Goal: Task Accomplishment & Management: Use online tool/utility

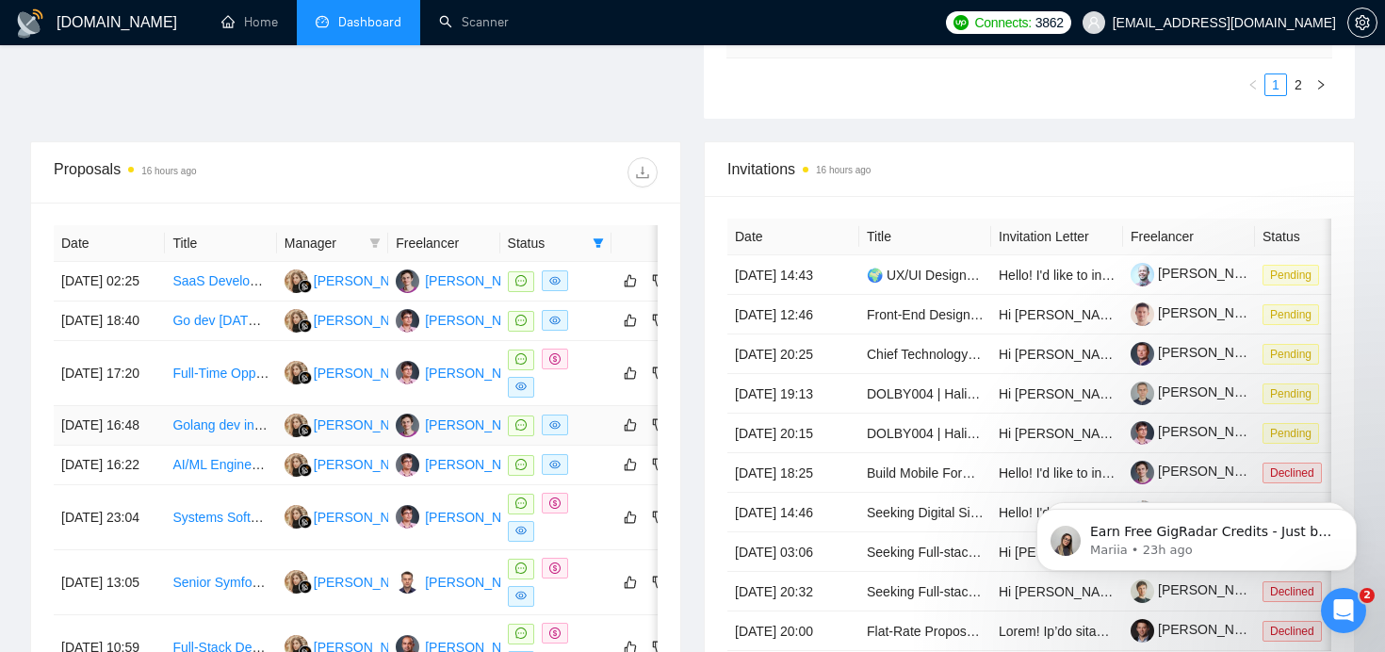
scroll to position [593, 0]
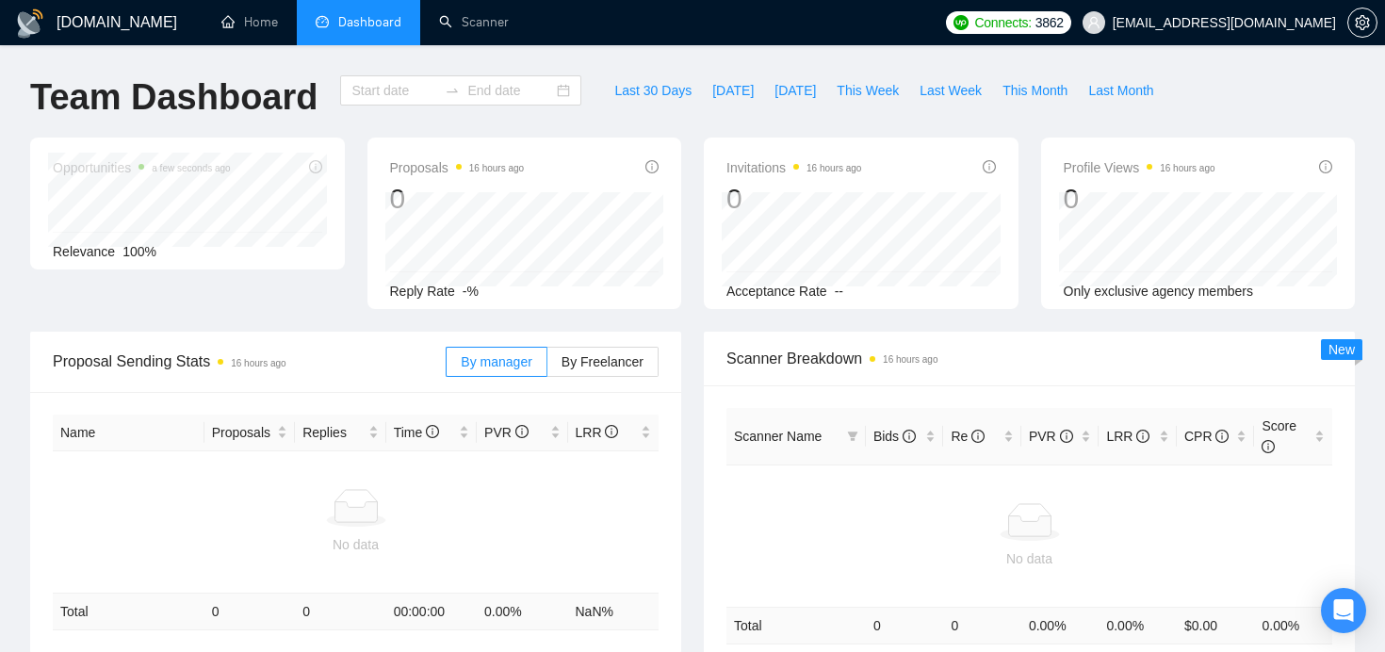
type input "[DATE]"
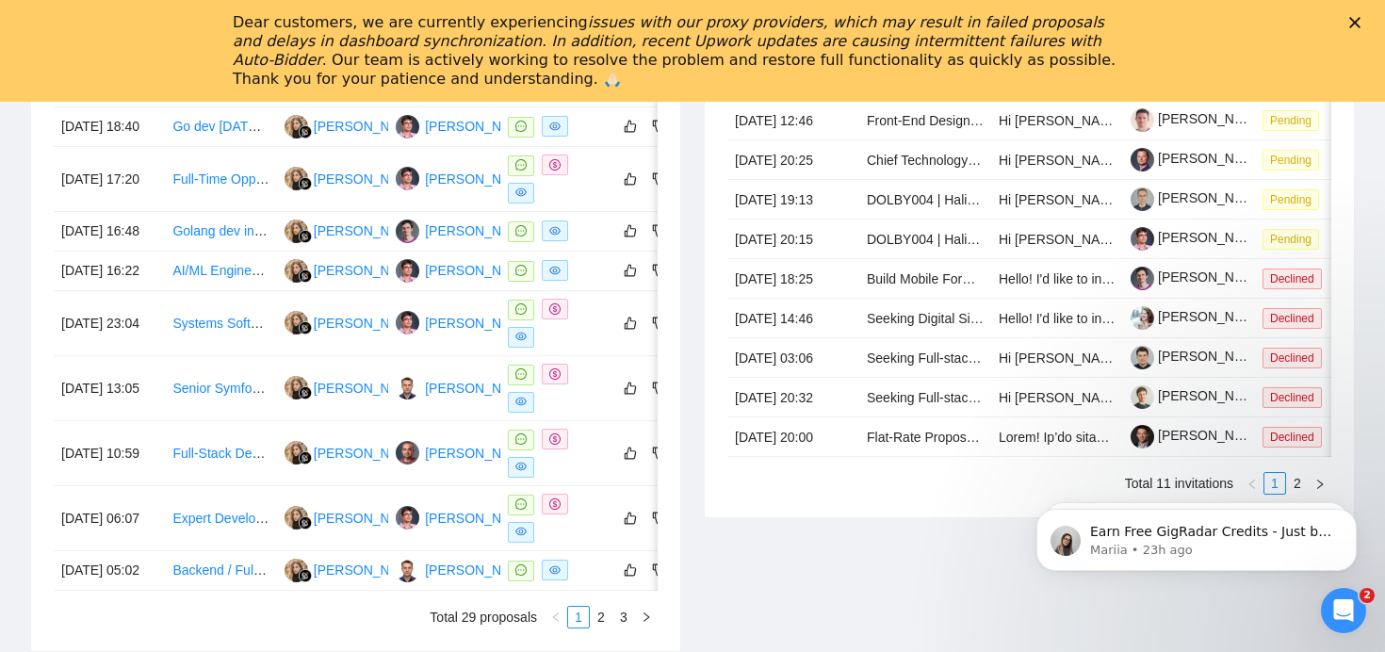
scroll to position [949, 0]
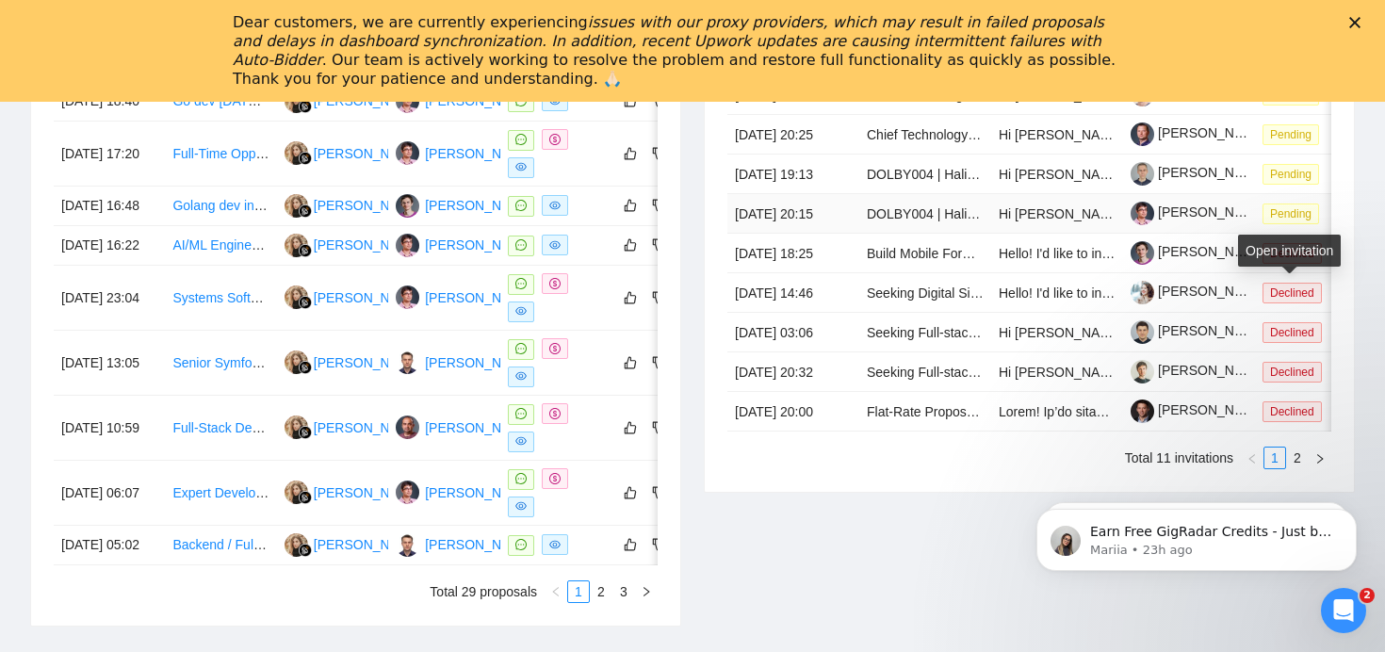
click at [1283, 224] on span "Pending" at bounding box center [1291, 214] width 57 height 21
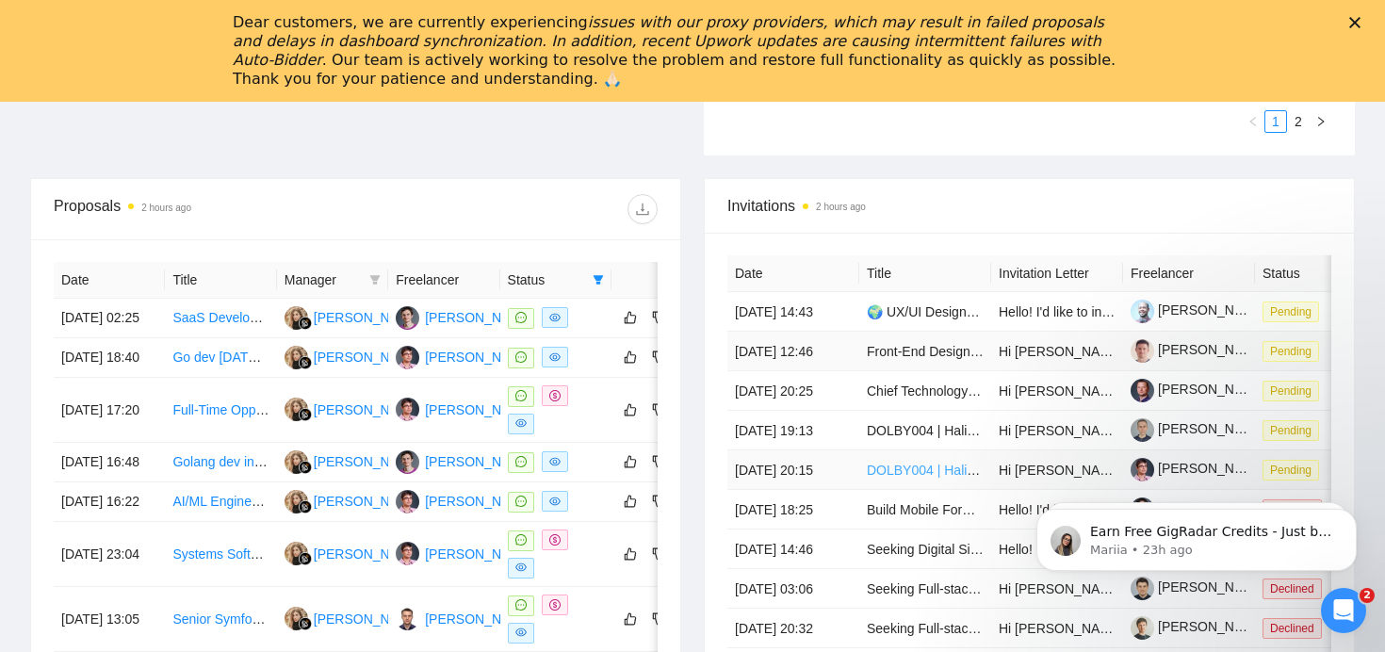
scroll to position [858, 0]
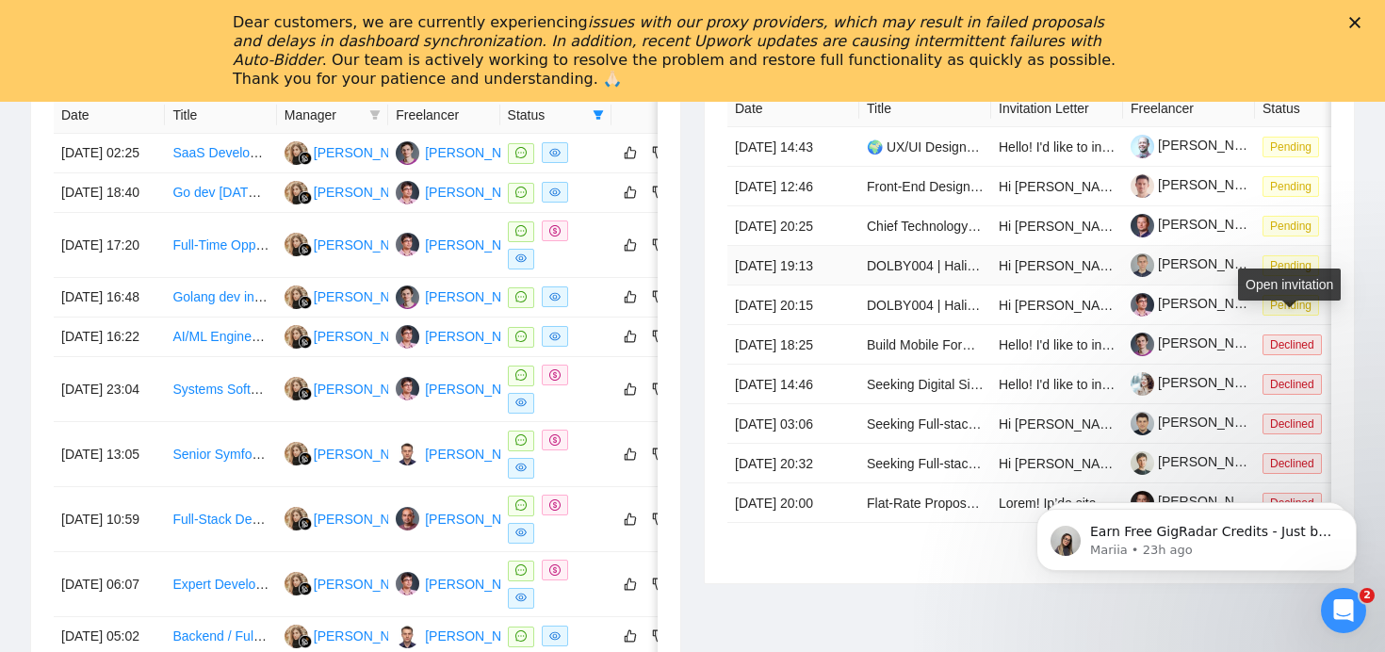
click at [1277, 276] on span "Pending" at bounding box center [1291, 265] width 57 height 21
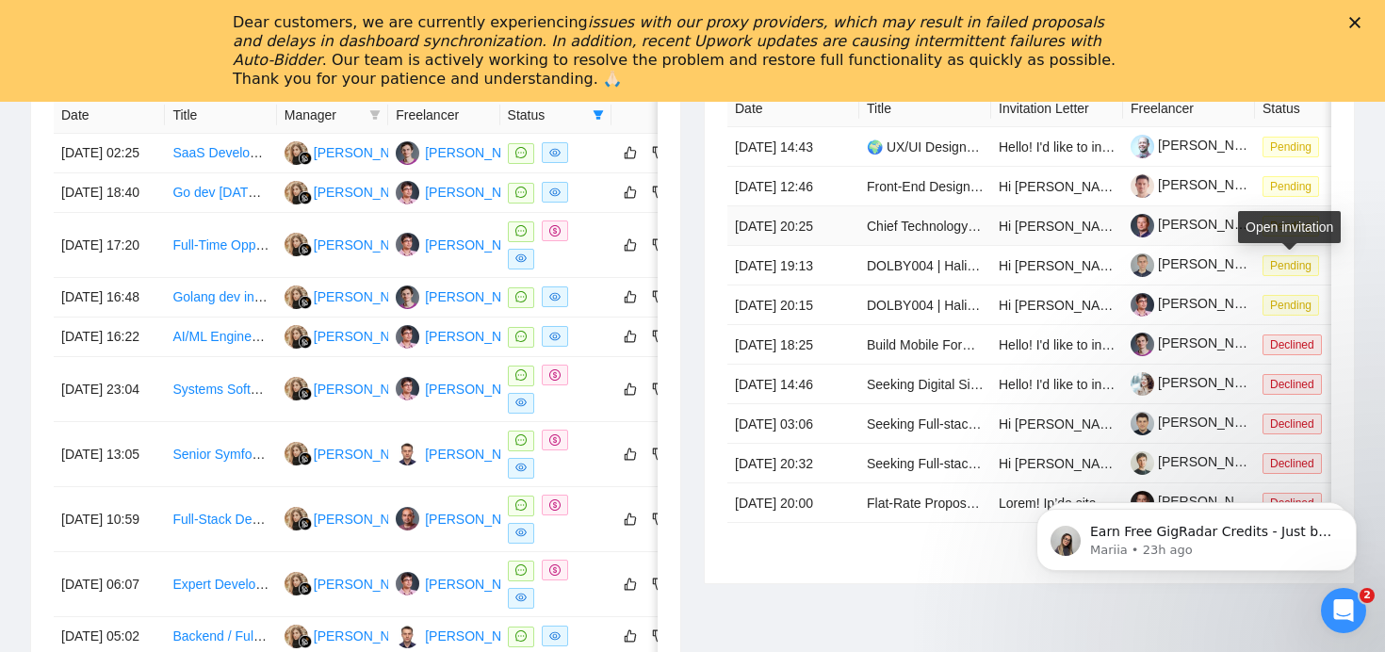
click at [1286, 237] on span "Pending" at bounding box center [1291, 226] width 57 height 21
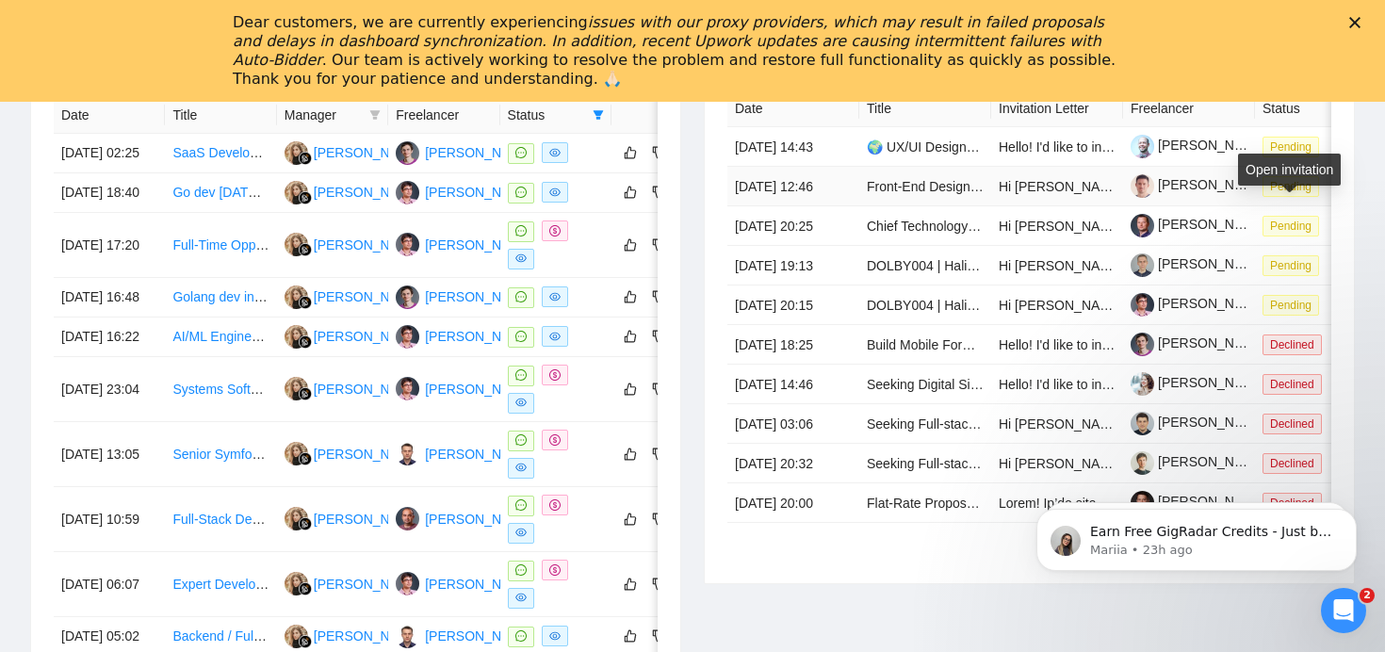
click at [1299, 197] on span "Pending" at bounding box center [1291, 186] width 57 height 21
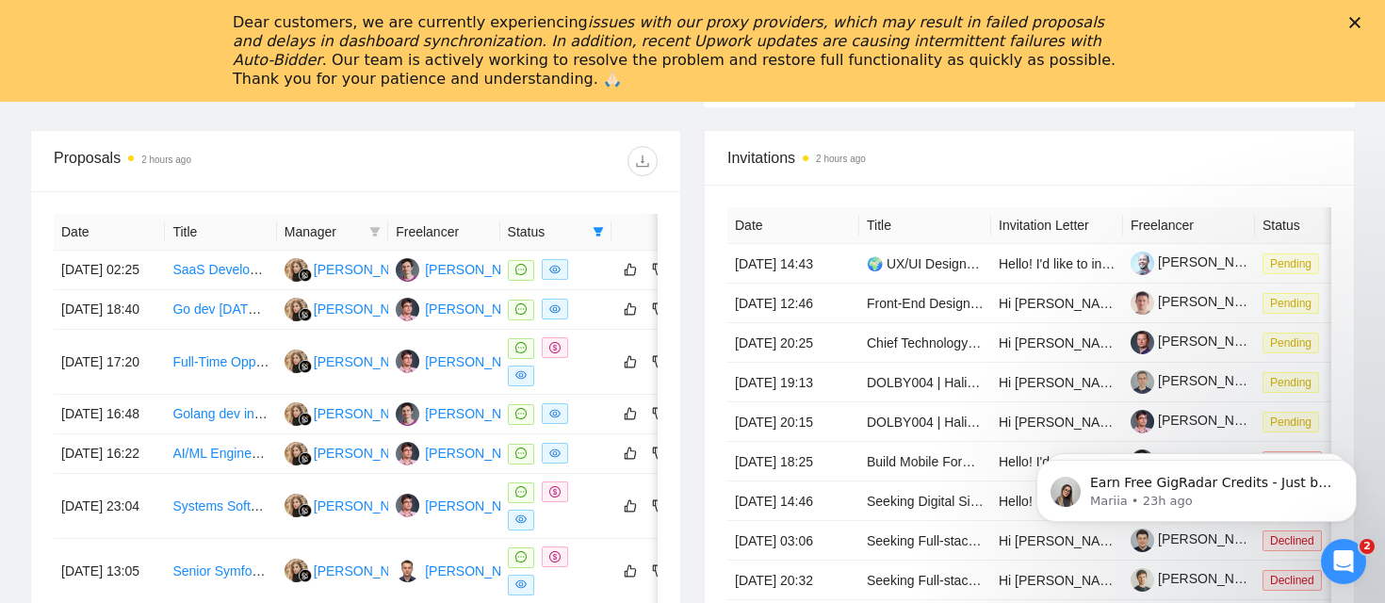
scroll to position [743, 0]
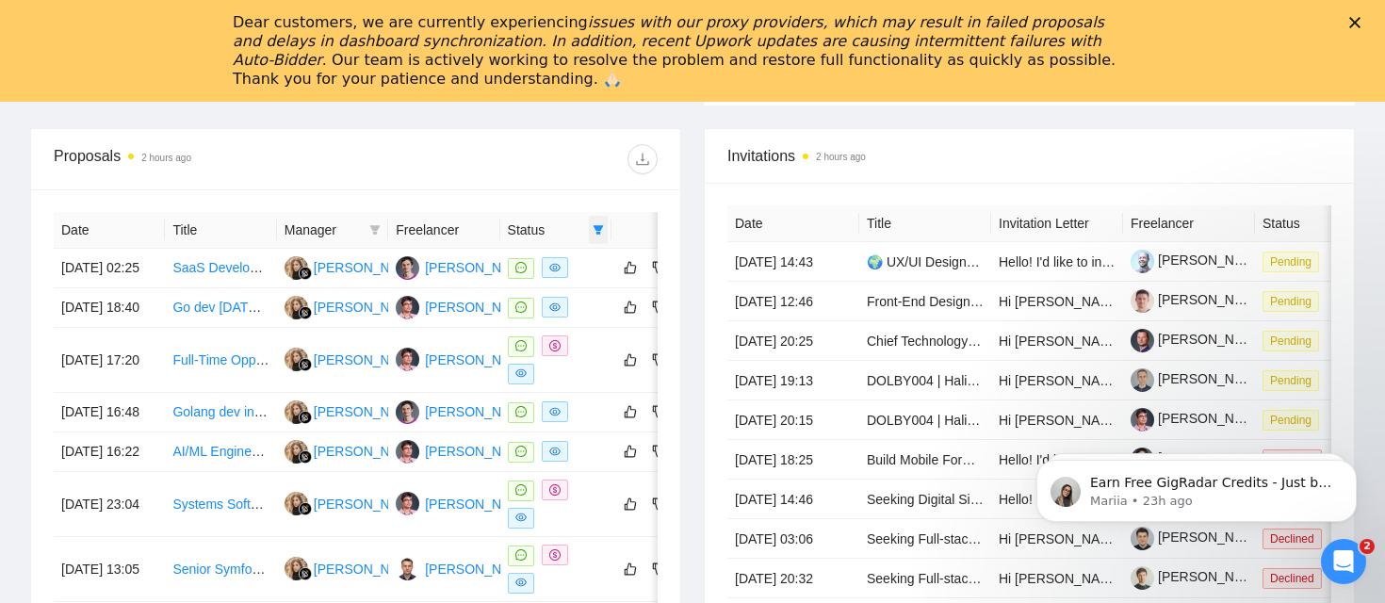
click at [599, 228] on icon "filter" at bounding box center [599, 229] width 10 height 9
click at [517, 270] on input "checkbox" at bounding box center [513, 265] width 15 height 15
click at [553, 155] on div at bounding box center [507, 159] width 302 height 30
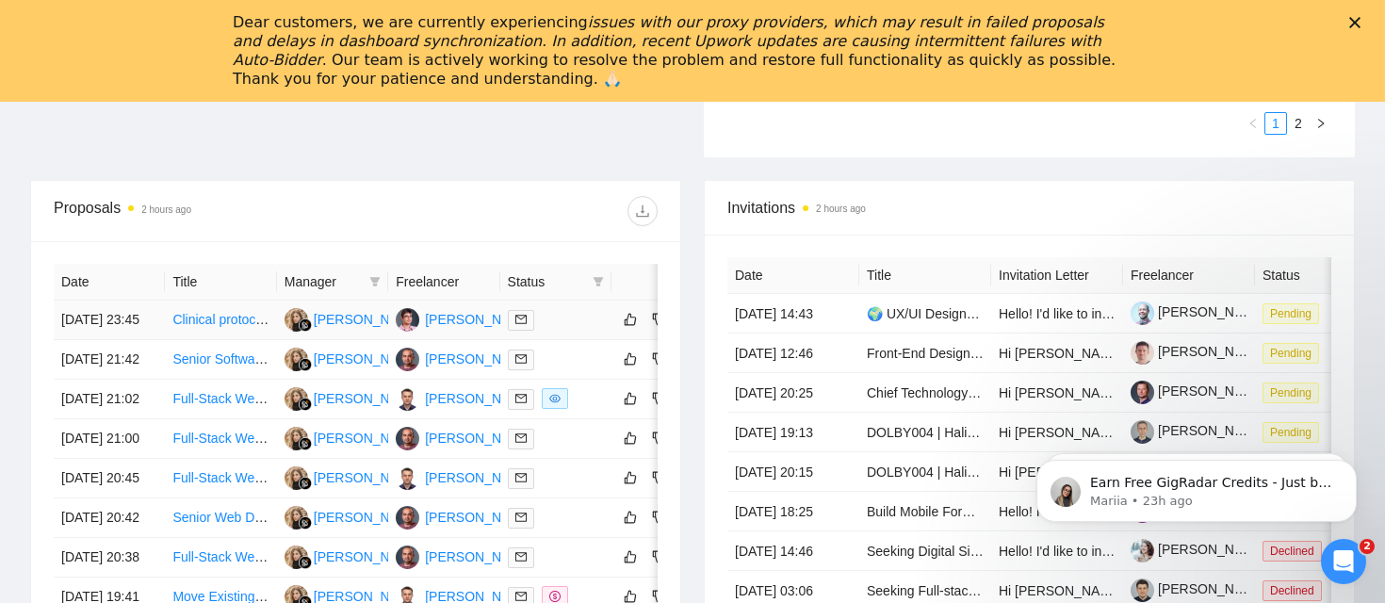
scroll to position [724, 0]
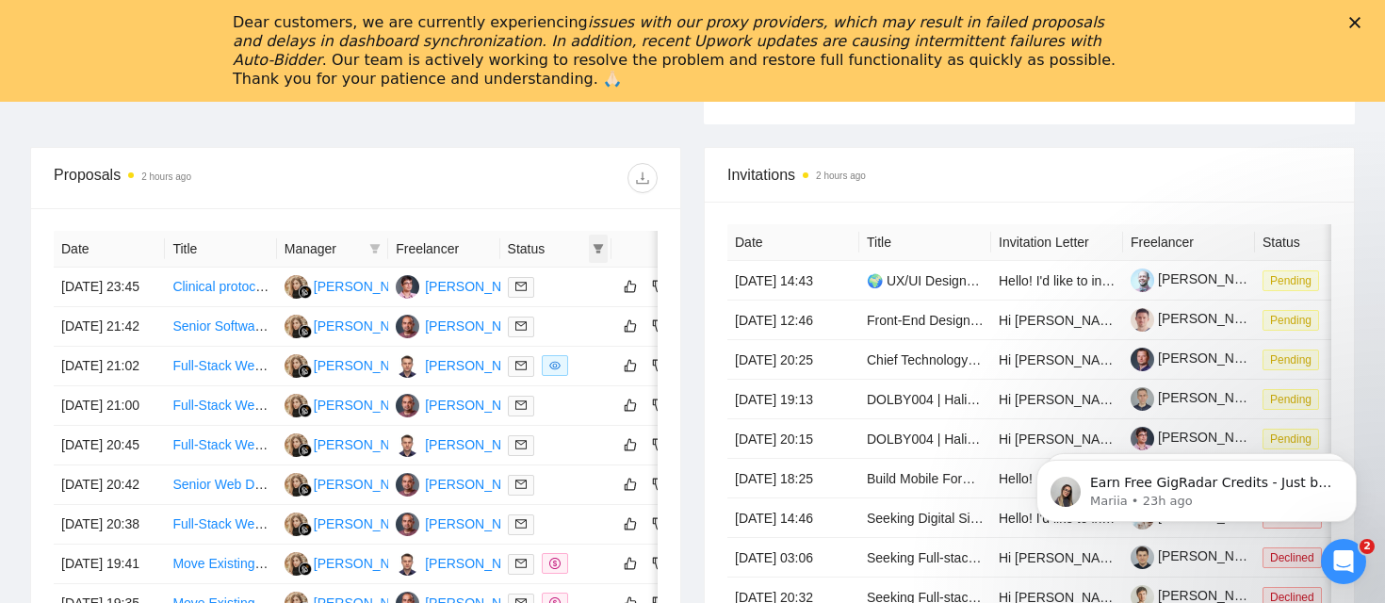
click at [599, 244] on icon "filter" at bounding box center [599, 248] width 10 height 9
click at [517, 282] on input "checkbox" at bounding box center [513, 284] width 15 height 15
click at [531, 190] on div at bounding box center [507, 178] width 302 height 30
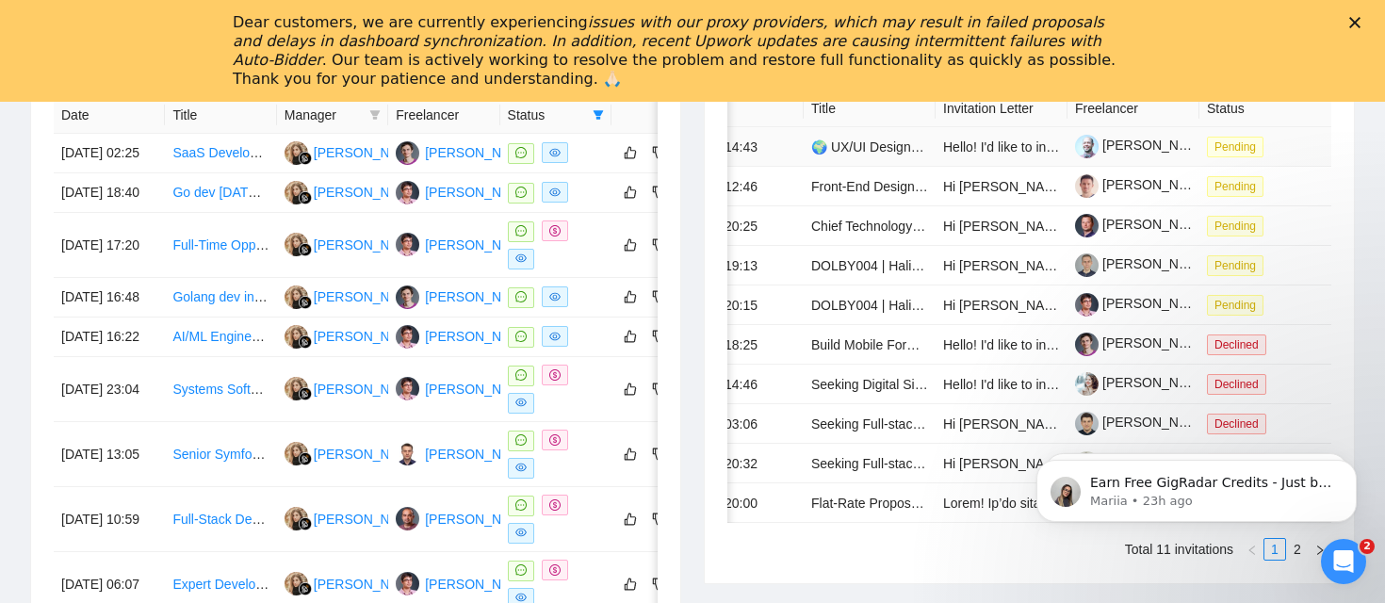
scroll to position [837, 0]
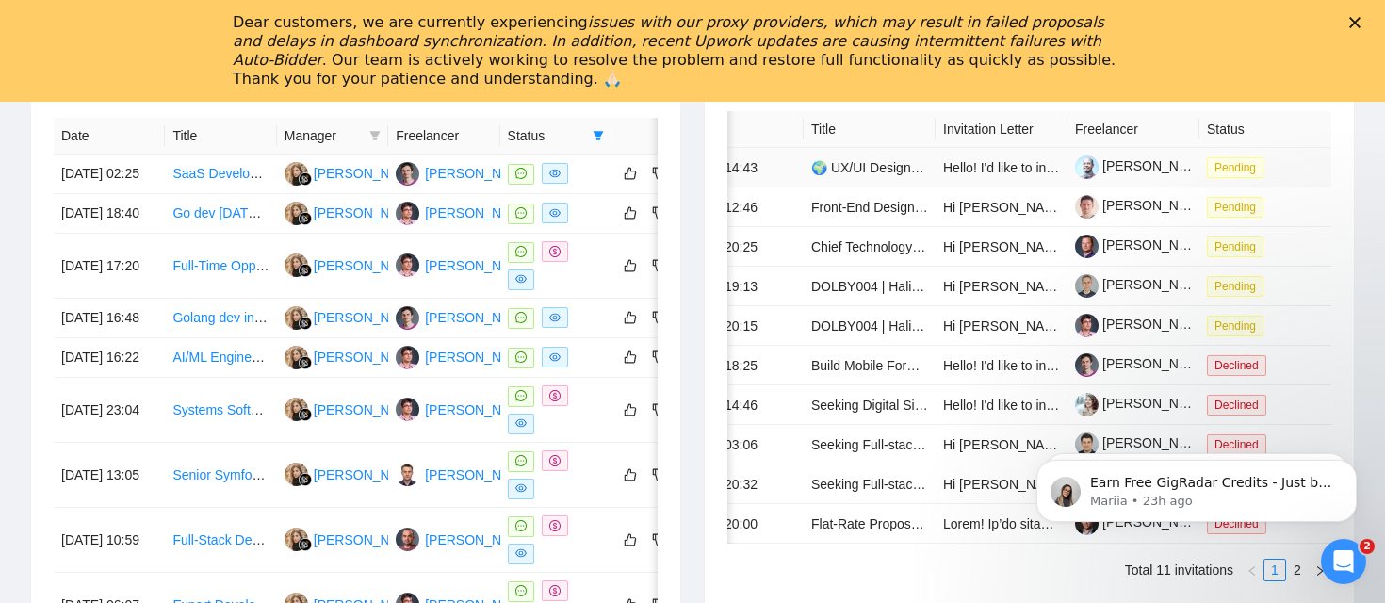
click at [1238, 177] on span "Pending" at bounding box center [1235, 167] width 57 height 21
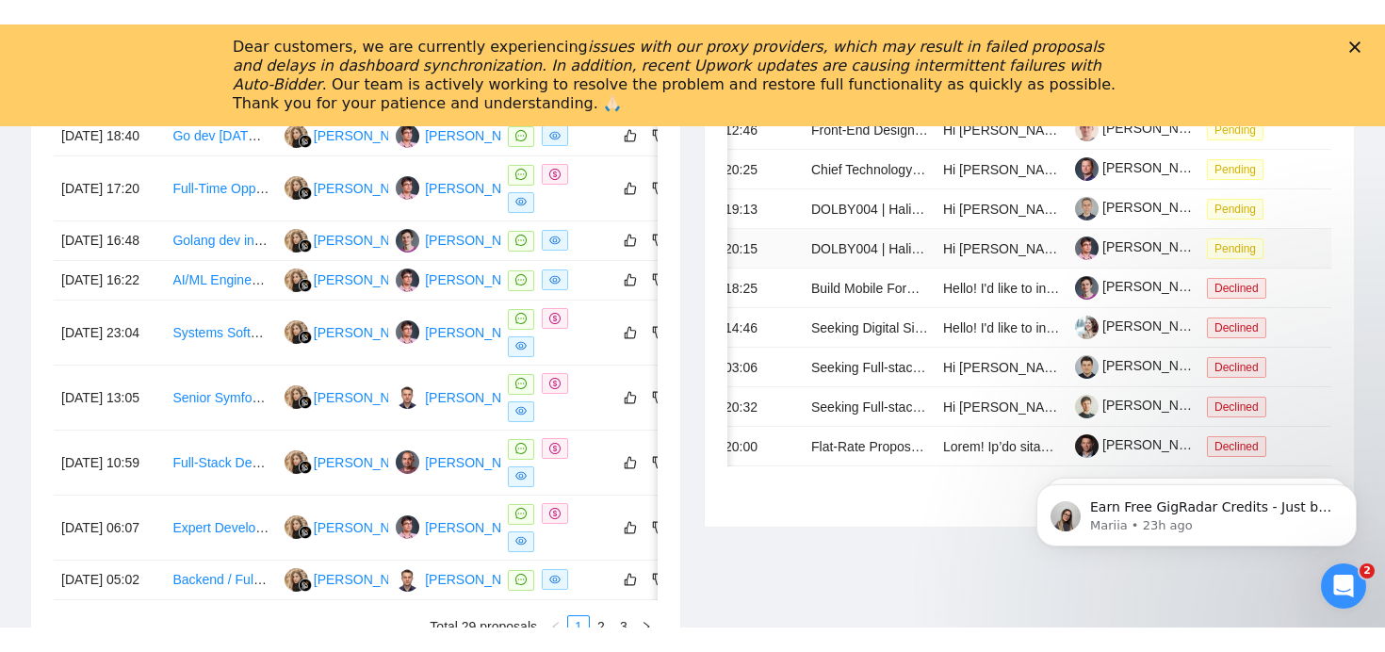
scroll to position [943, 0]
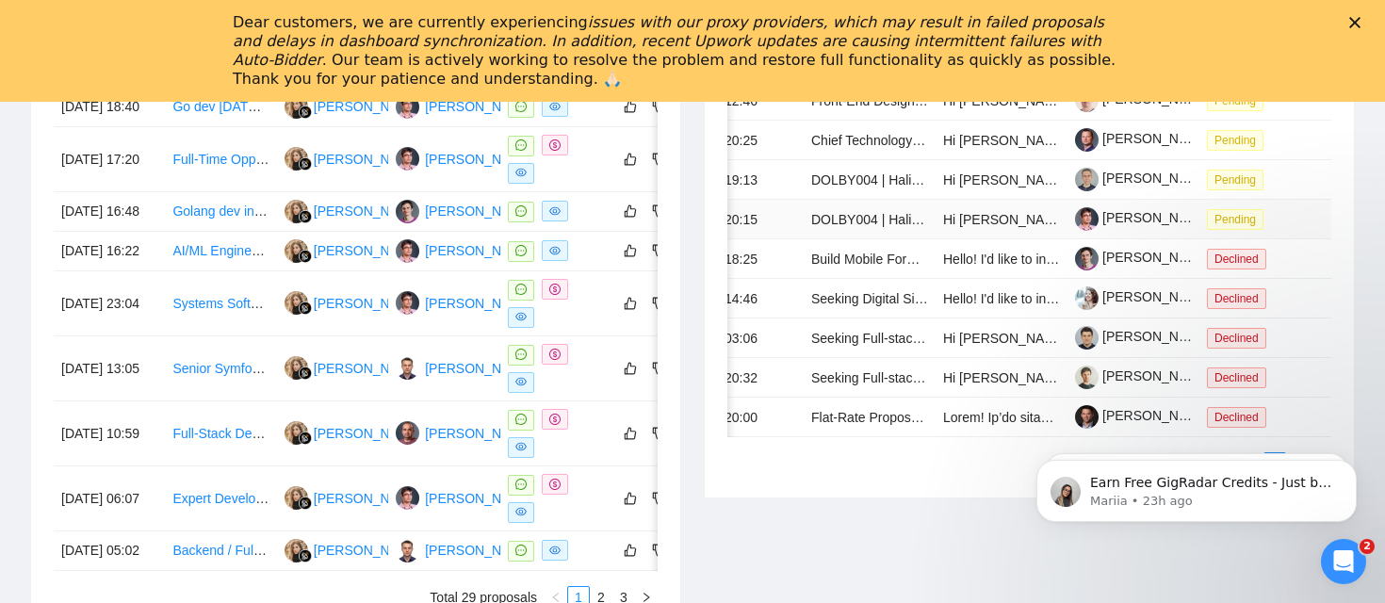
click at [1250, 230] on span "Pending" at bounding box center [1235, 219] width 57 height 21
click at [1234, 190] on span "Pending" at bounding box center [1235, 180] width 57 height 21
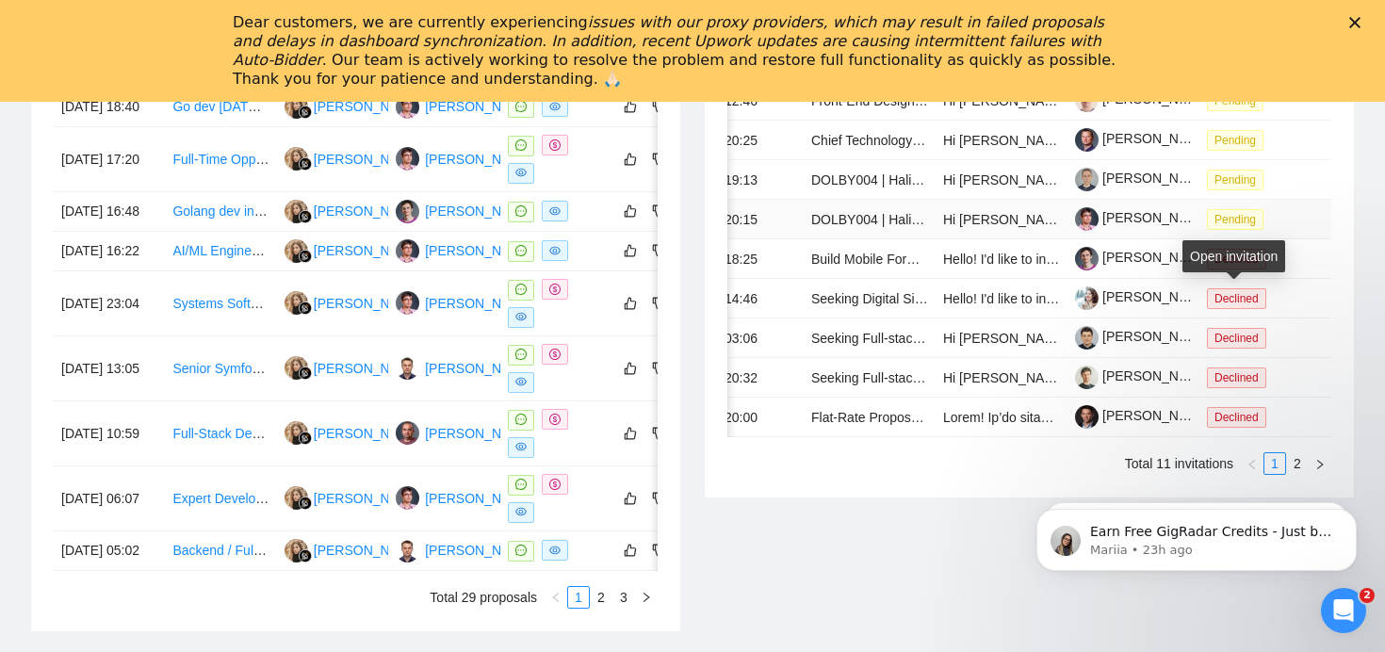
click at [1228, 230] on span "Pending" at bounding box center [1235, 219] width 57 height 21
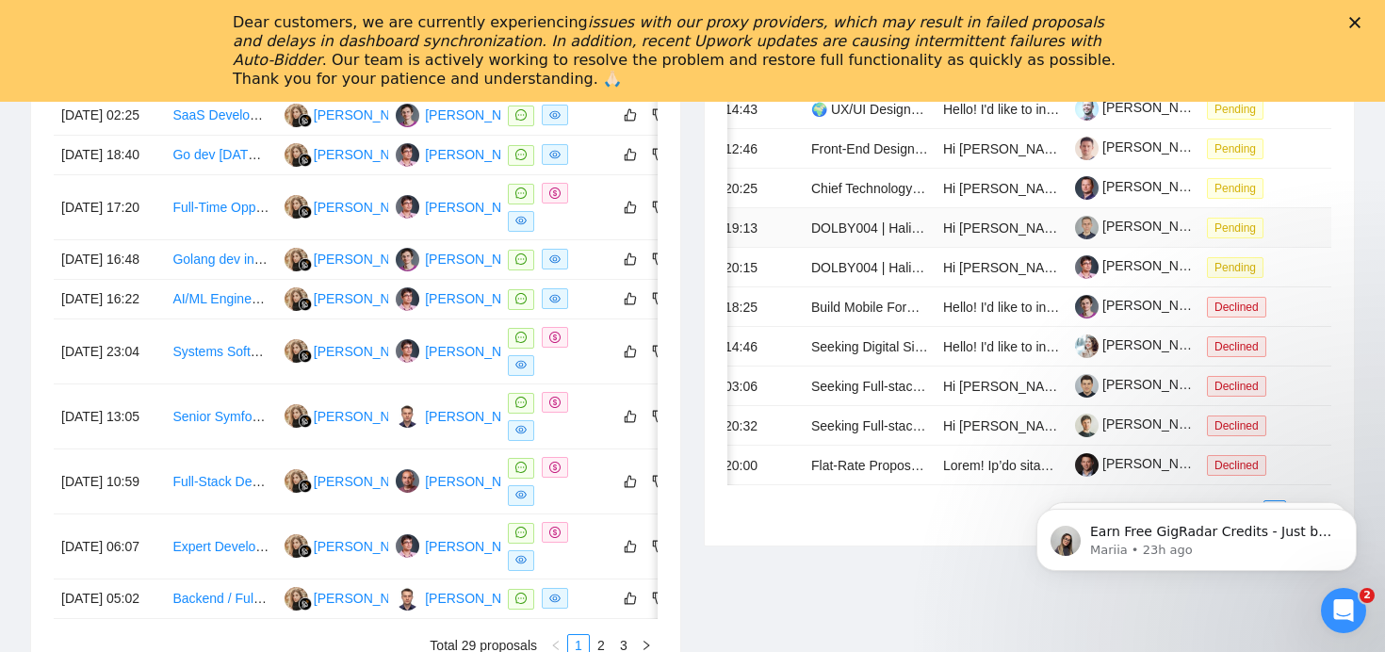
scroll to position [888, 0]
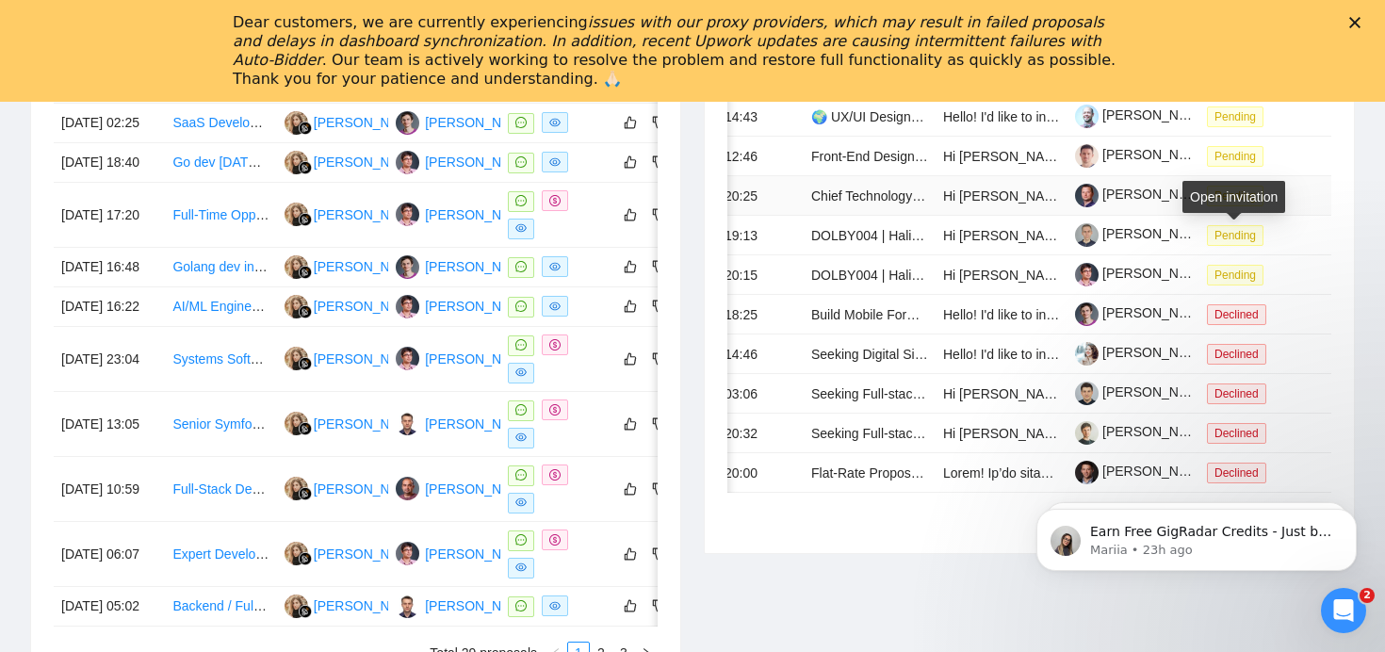
click at [1238, 206] on span "Pending" at bounding box center [1235, 196] width 57 height 21
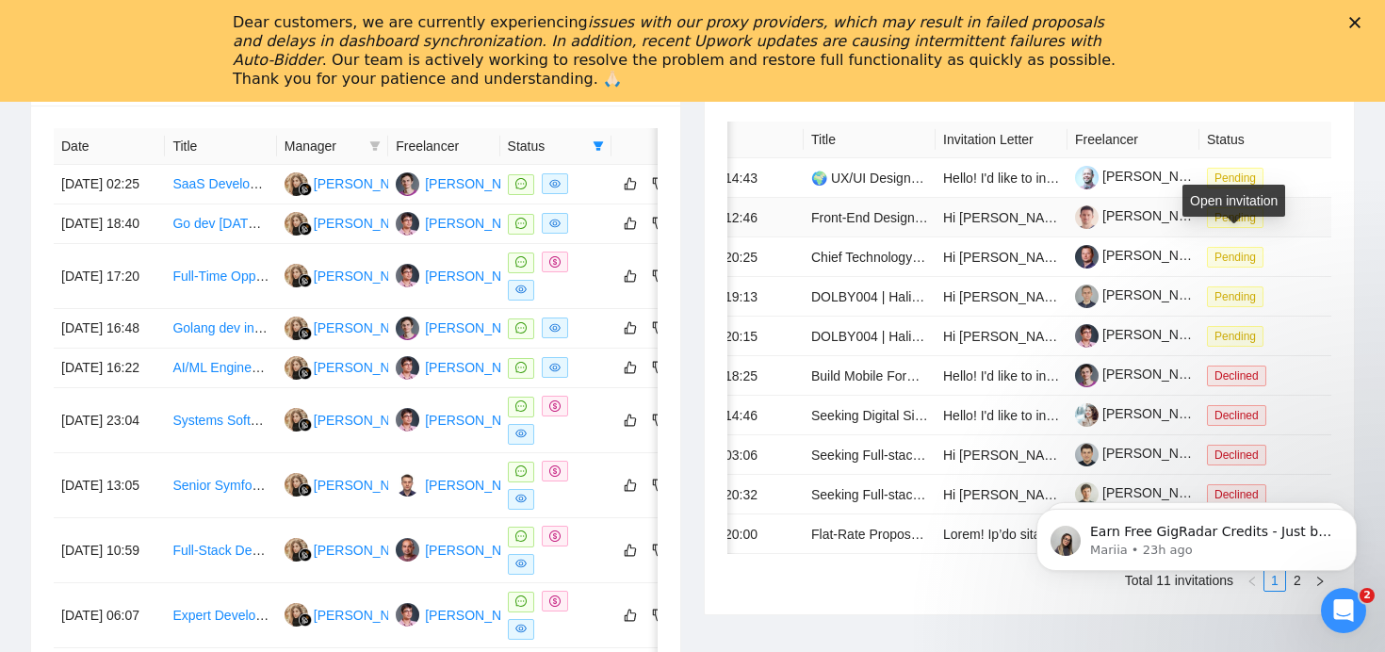
click at [1224, 228] on span "Pending" at bounding box center [1235, 217] width 57 height 21
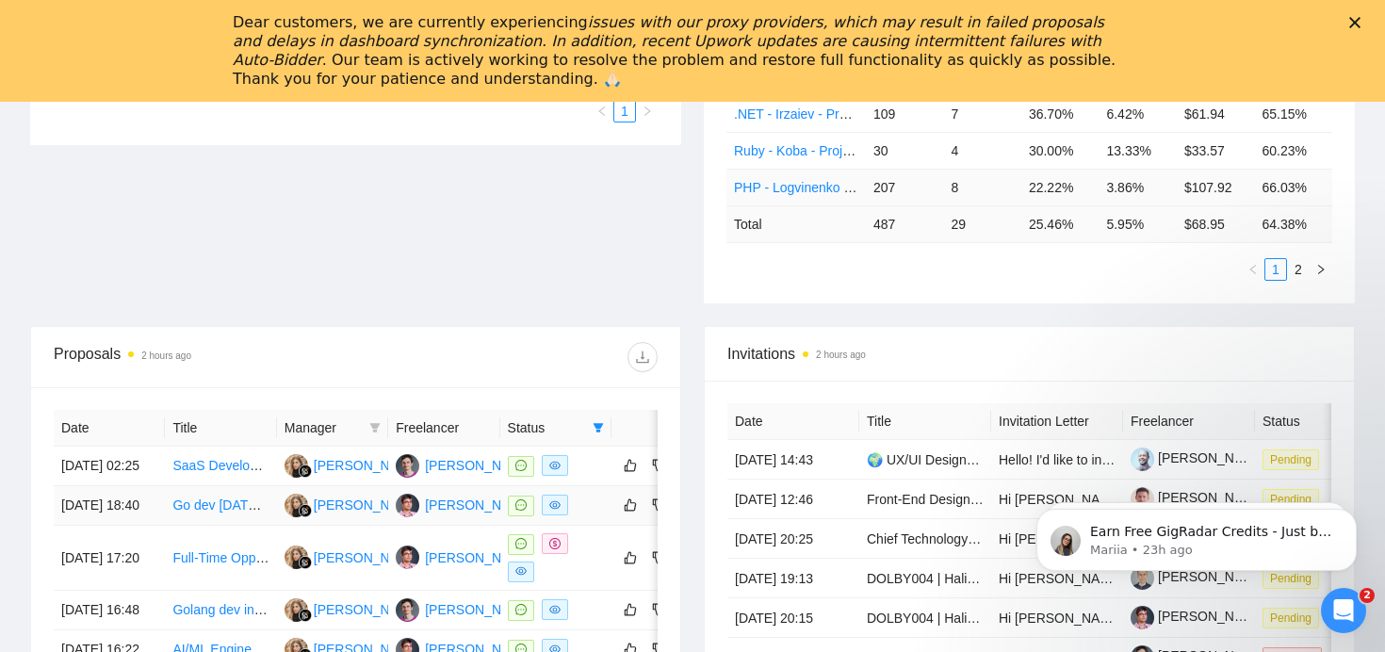
scroll to position [522, 0]
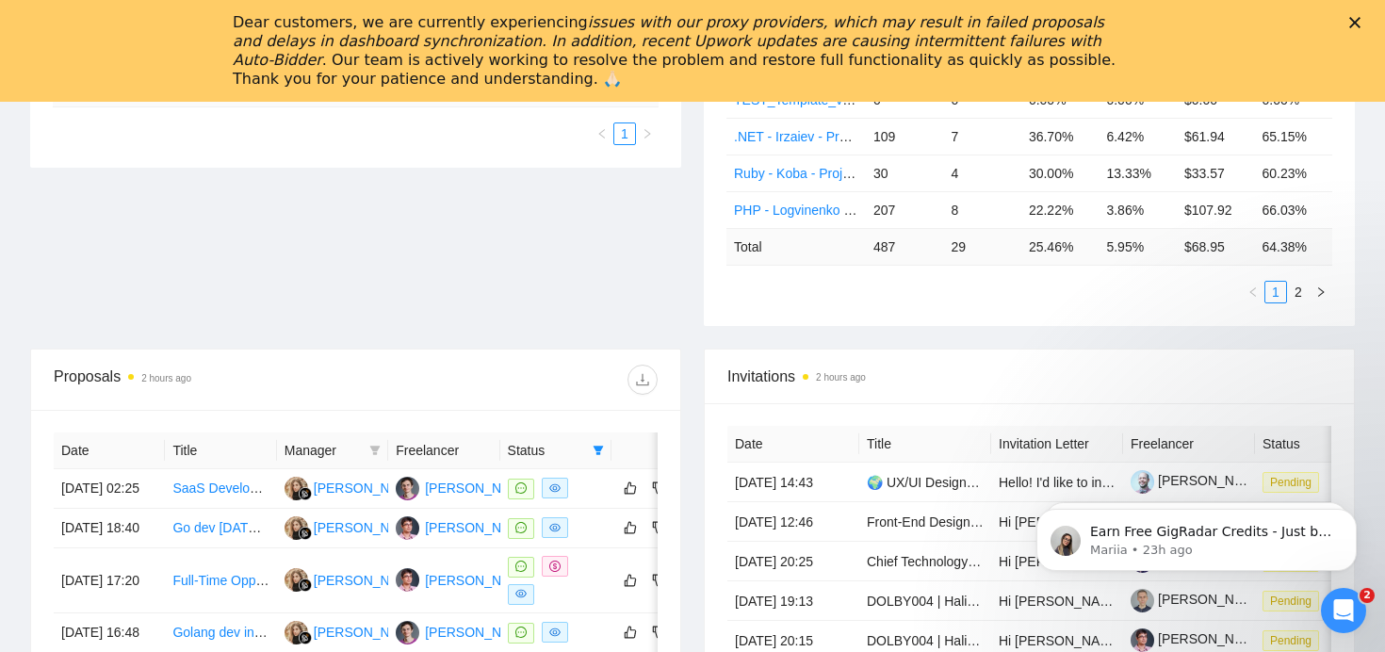
click at [1360, 20] on icon "Close" at bounding box center [1354, 22] width 11 height 11
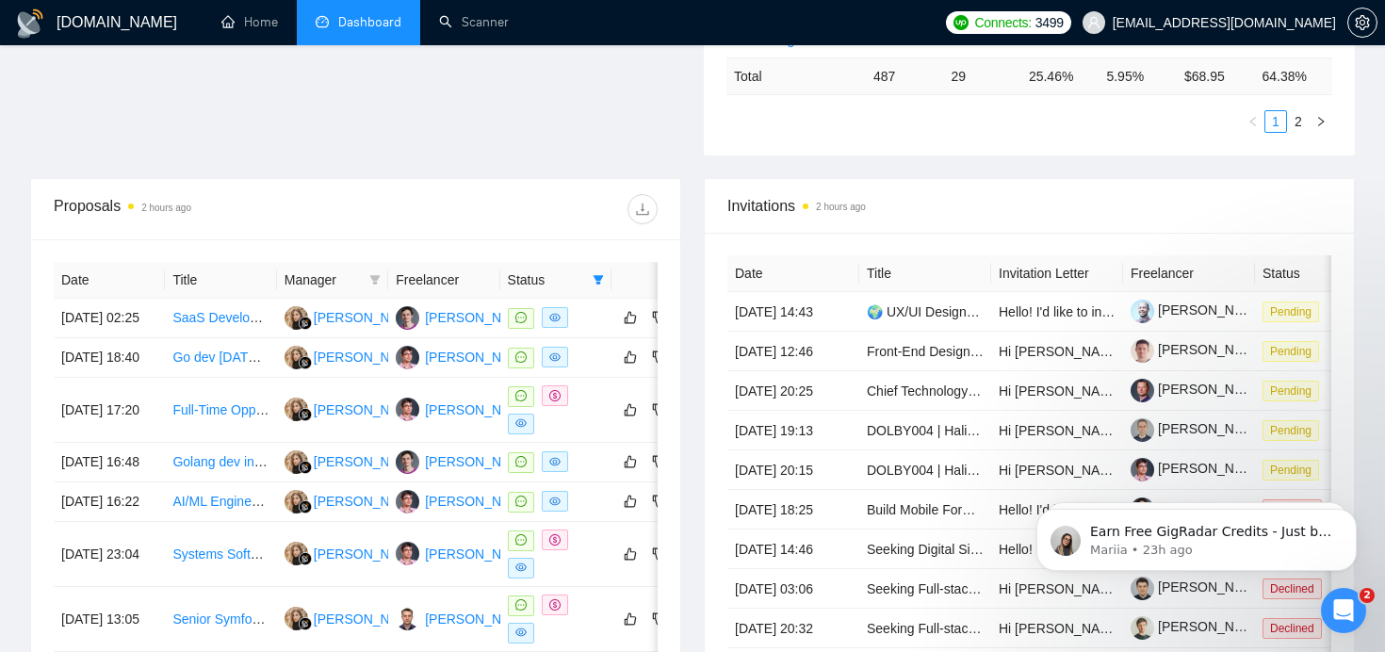
scroll to position [646, 0]
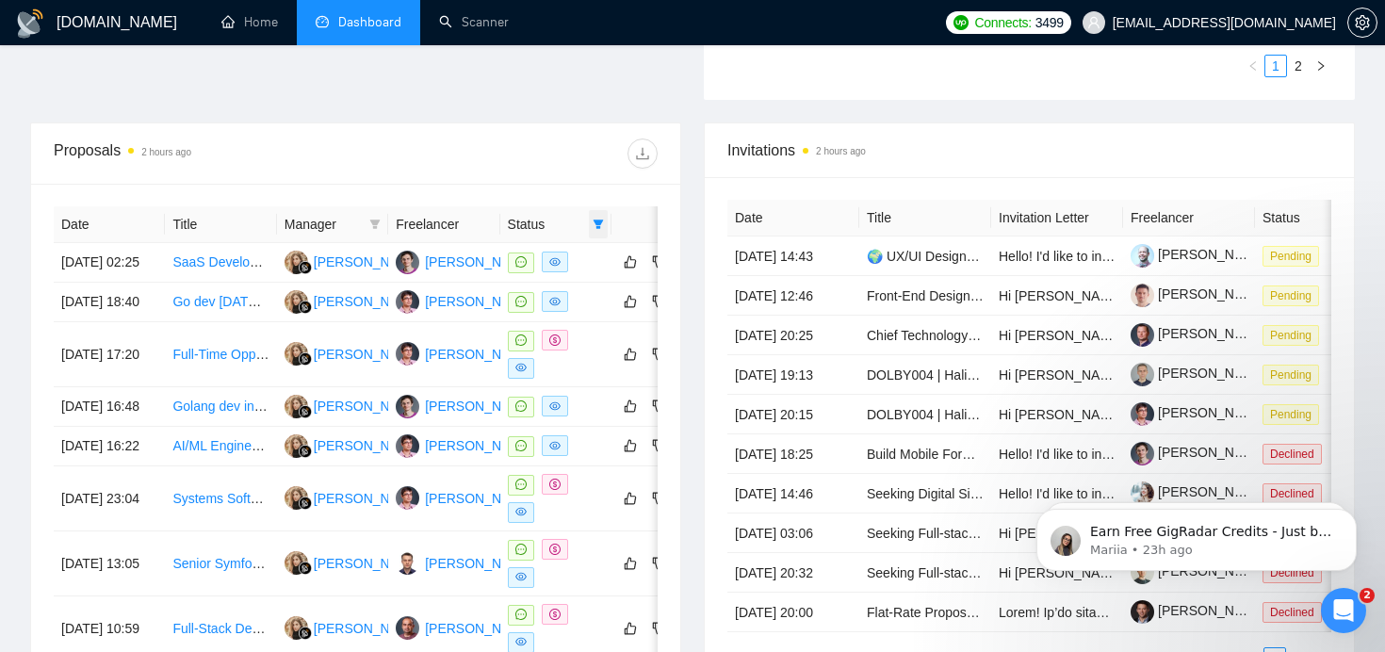
click at [595, 221] on icon "filter" at bounding box center [599, 224] width 10 height 9
click at [518, 257] on input "checkbox" at bounding box center [513, 260] width 15 height 15
checkbox input "false"
click at [523, 156] on div at bounding box center [507, 154] width 302 height 30
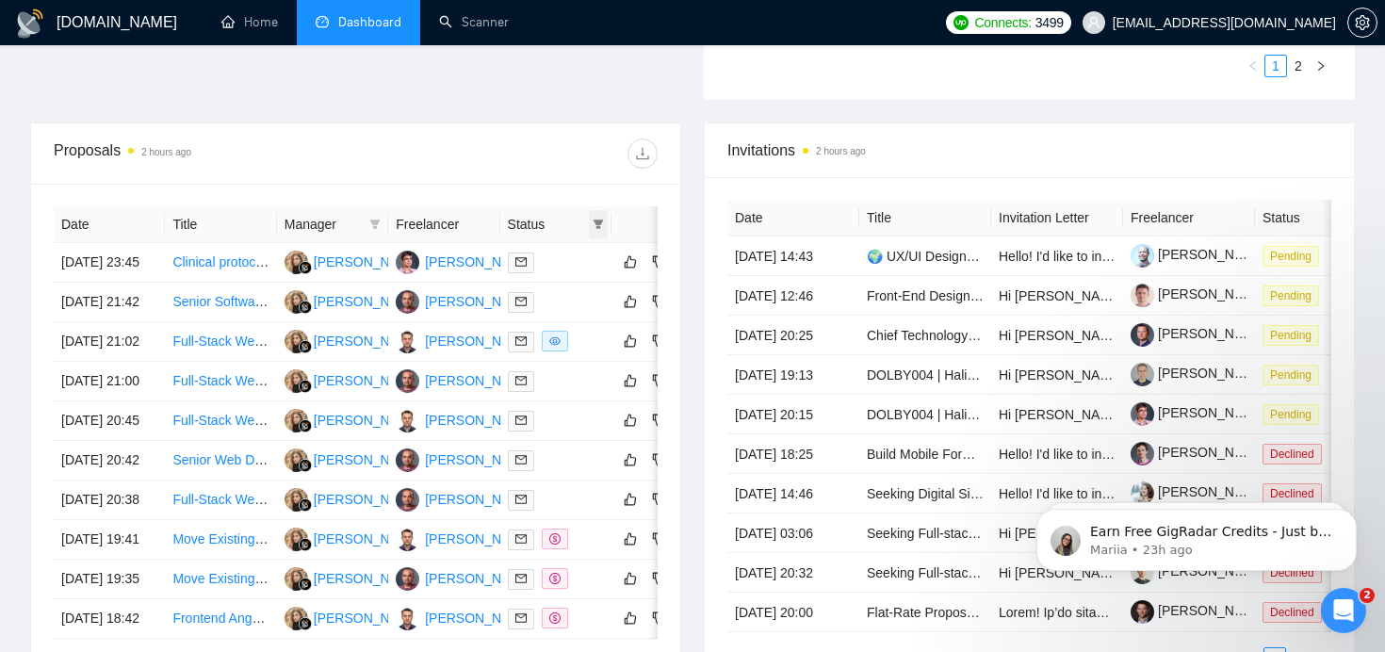
click at [596, 222] on icon "filter" at bounding box center [599, 224] width 10 height 9
click at [540, 294] on span "Sent" at bounding box center [538, 290] width 35 height 15
click at [509, 142] on div at bounding box center [507, 154] width 302 height 30
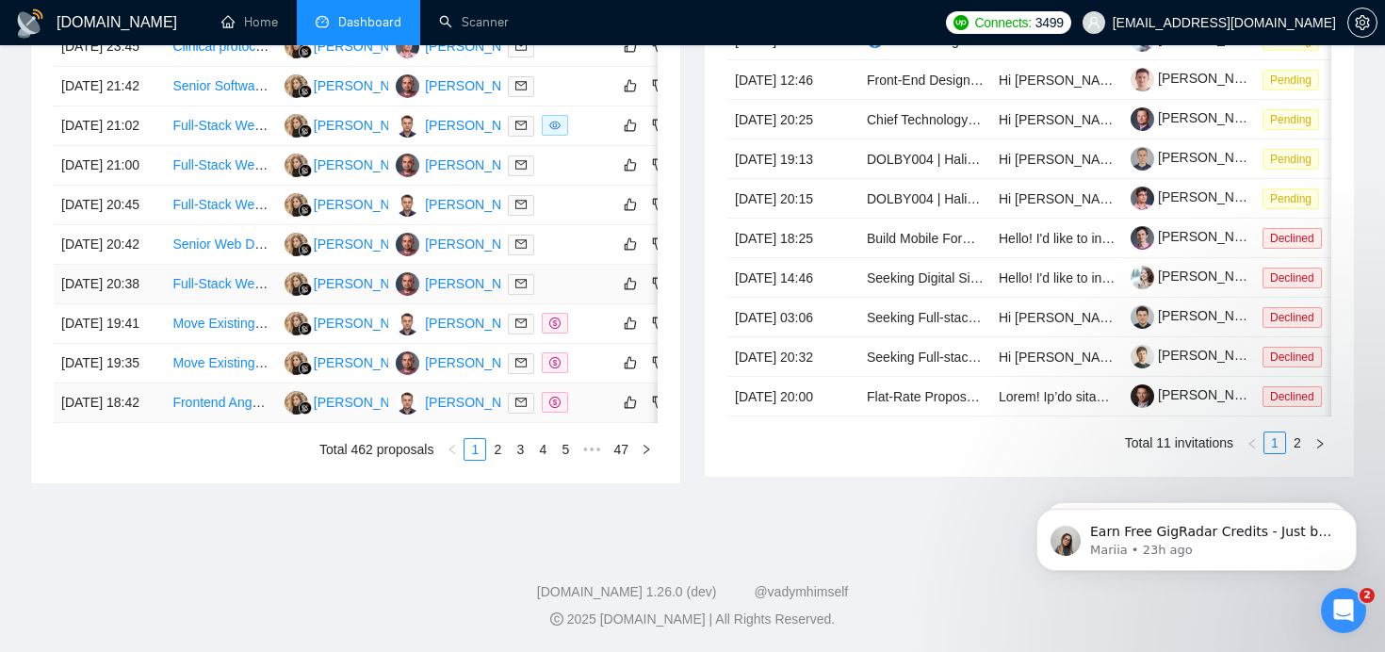
scroll to position [1025, 0]
click at [492, 460] on link "2" at bounding box center [497, 449] width 21 height 21
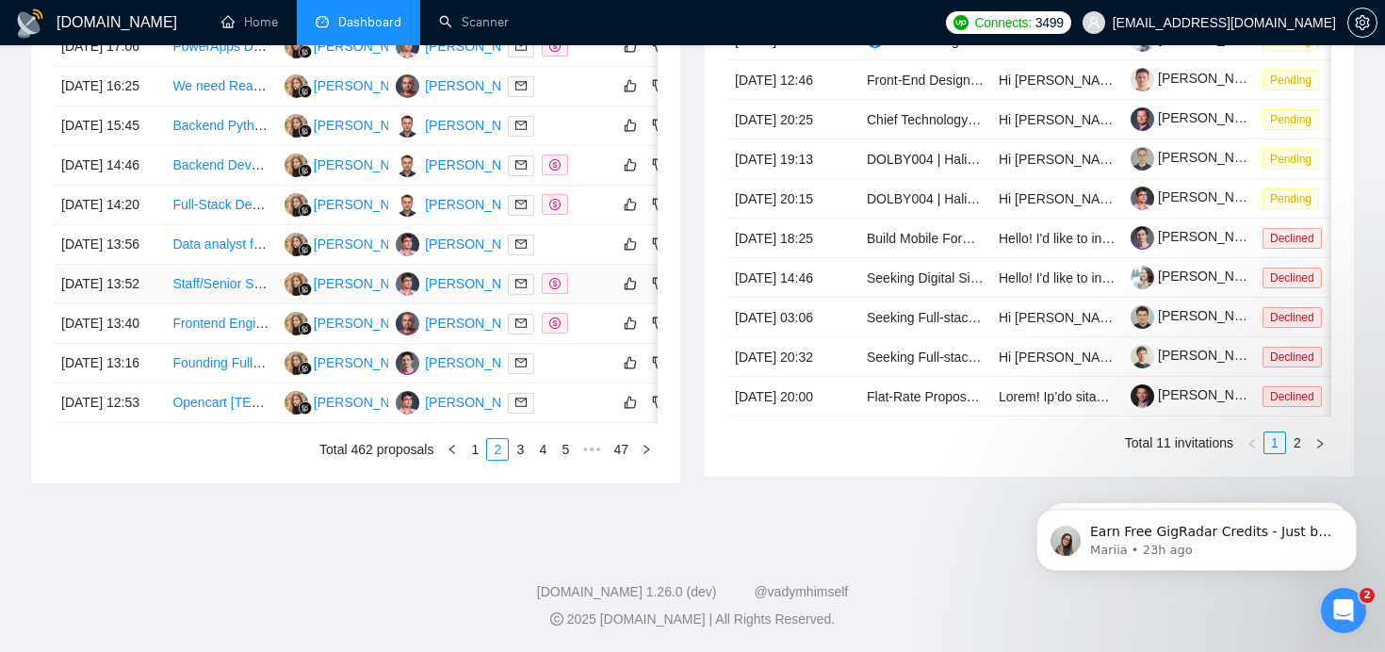
scroll to position [1041, 0]
click at [523, 450] on link "3" at bounding box center [520, 449] width 21 height 21
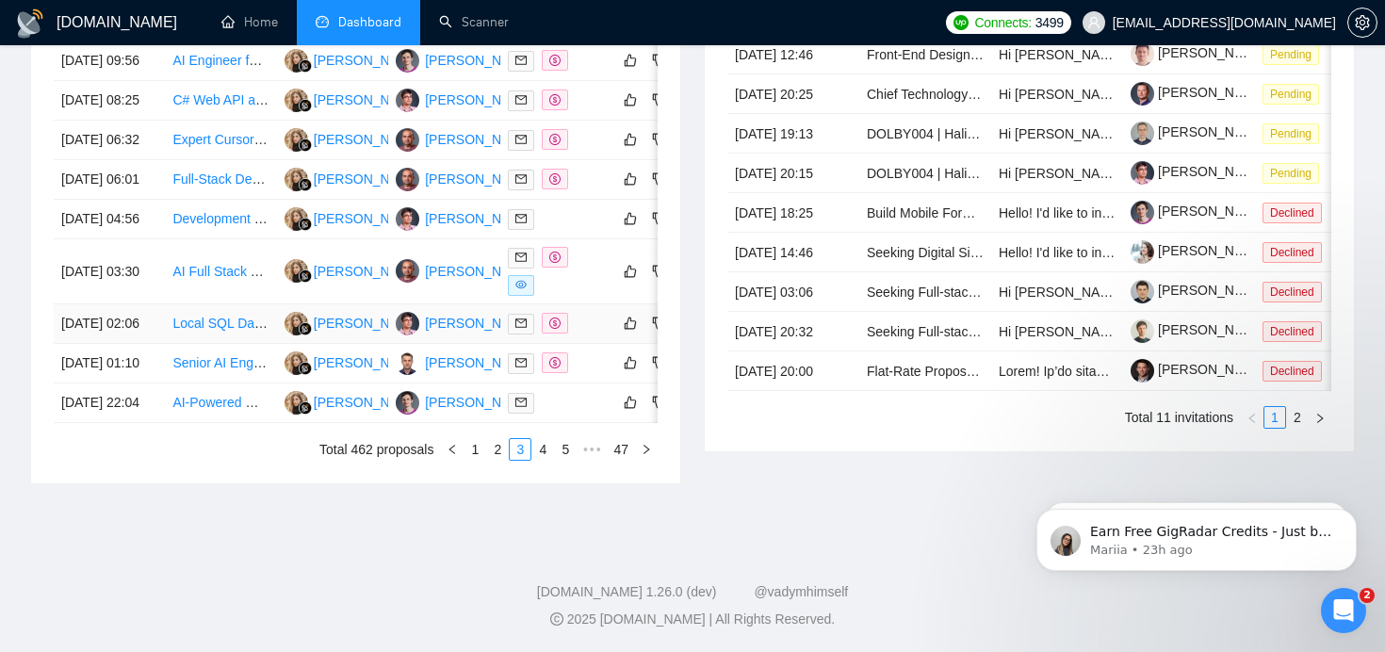
scroll to position [1048, 0]
click at [532, 447] on link "4" at bounding box center [542, 449] width 21 height 21
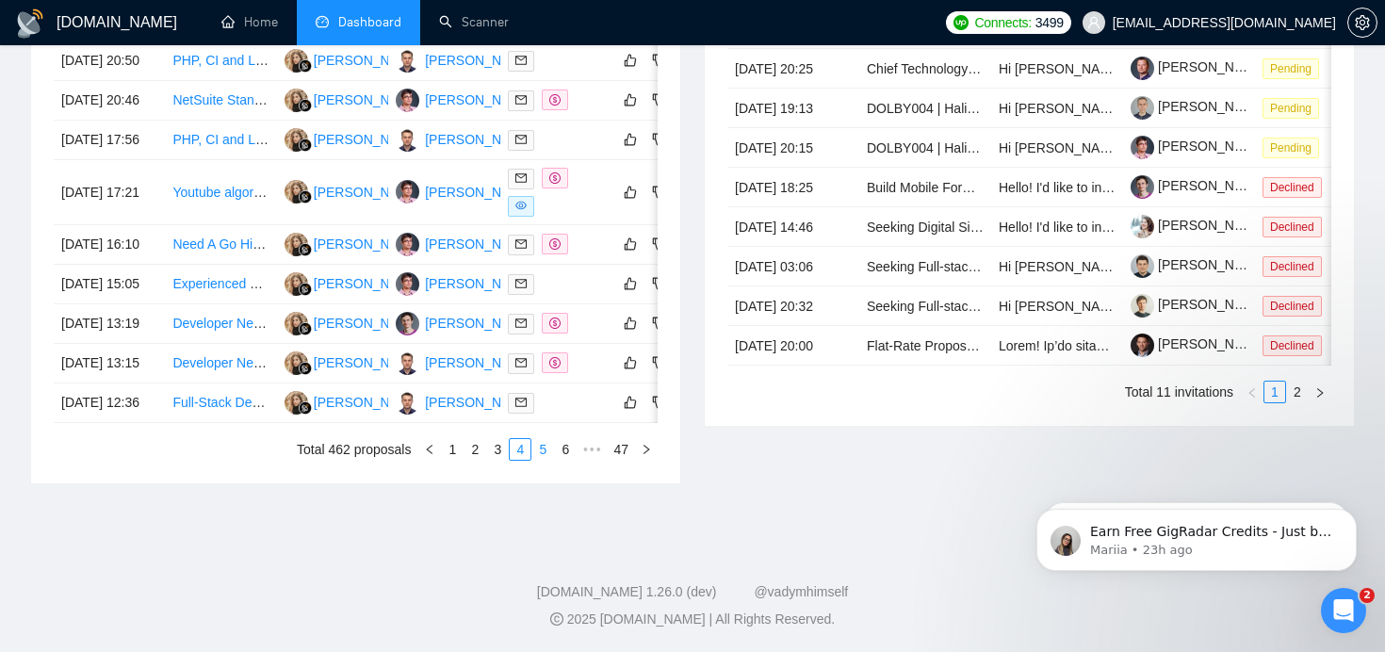
click at [541, 452] on link "5" at bounding box center [542, 449] width 21 height 21
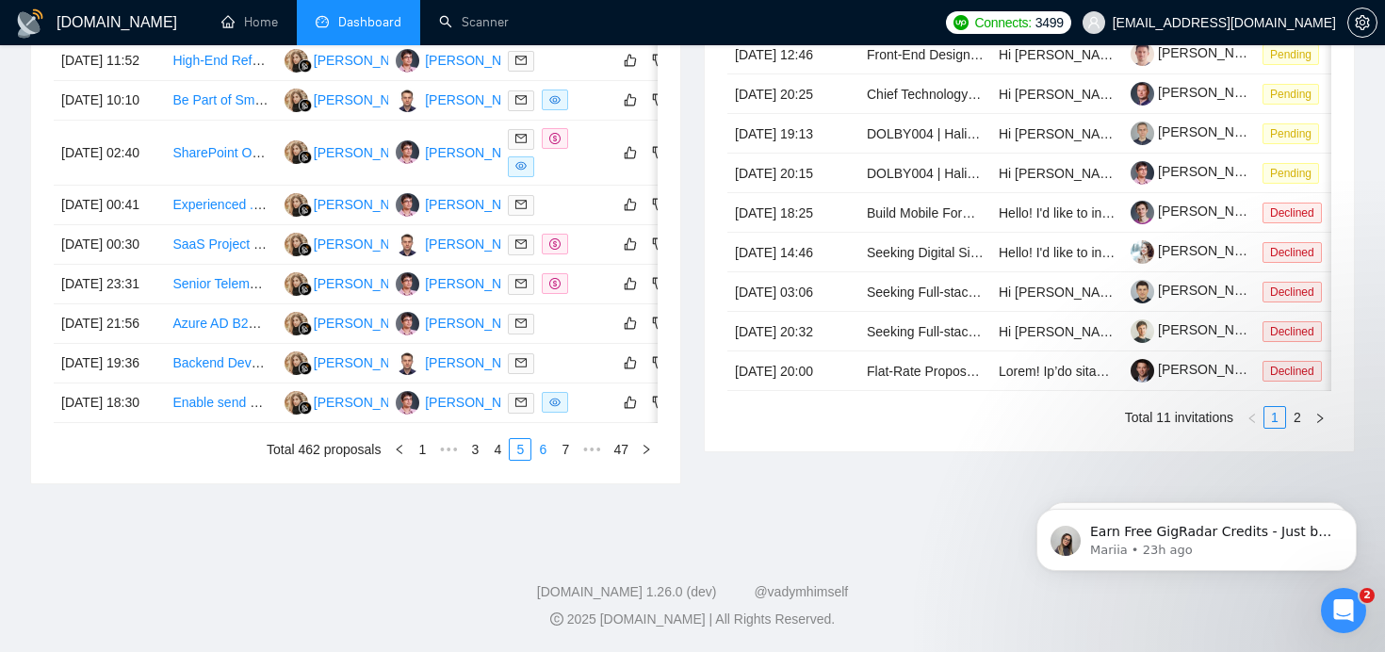
click at [543, 457] on link "6" at bounding box center [542, 449] width 21 height 21
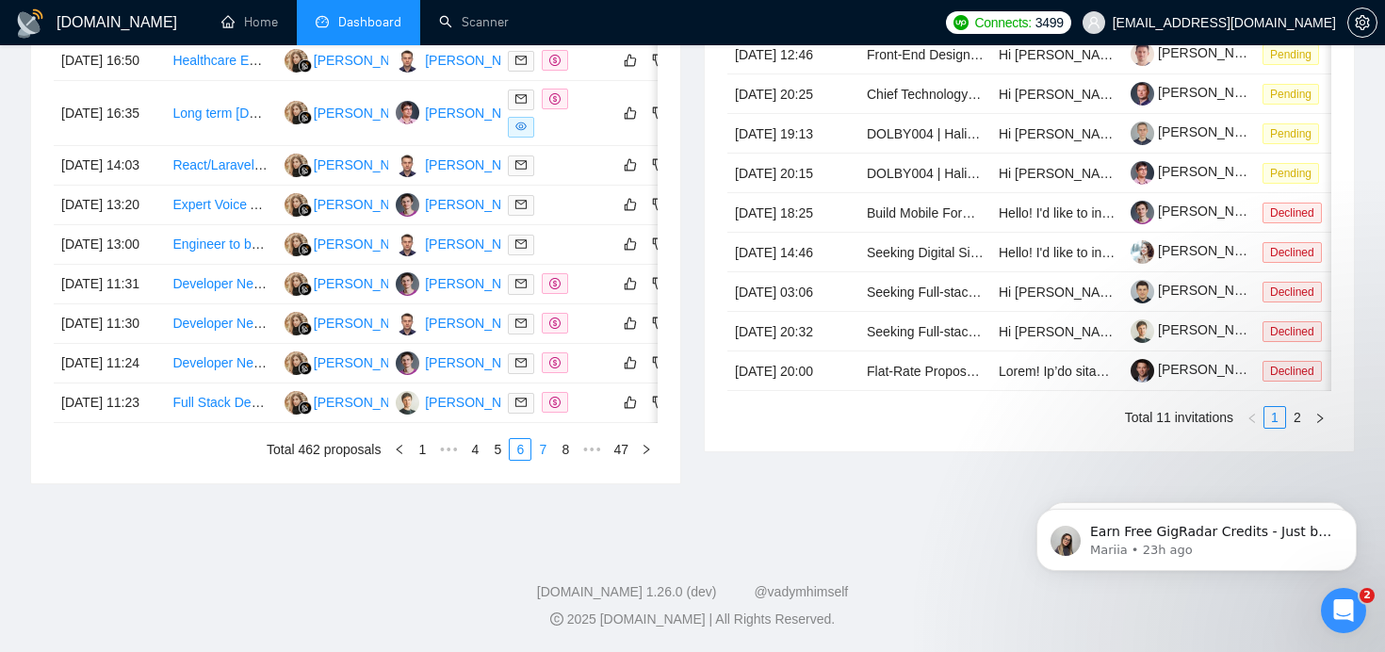
click at [547, 452] on link "7" at bounding box center [542, 449] width 21 height 21
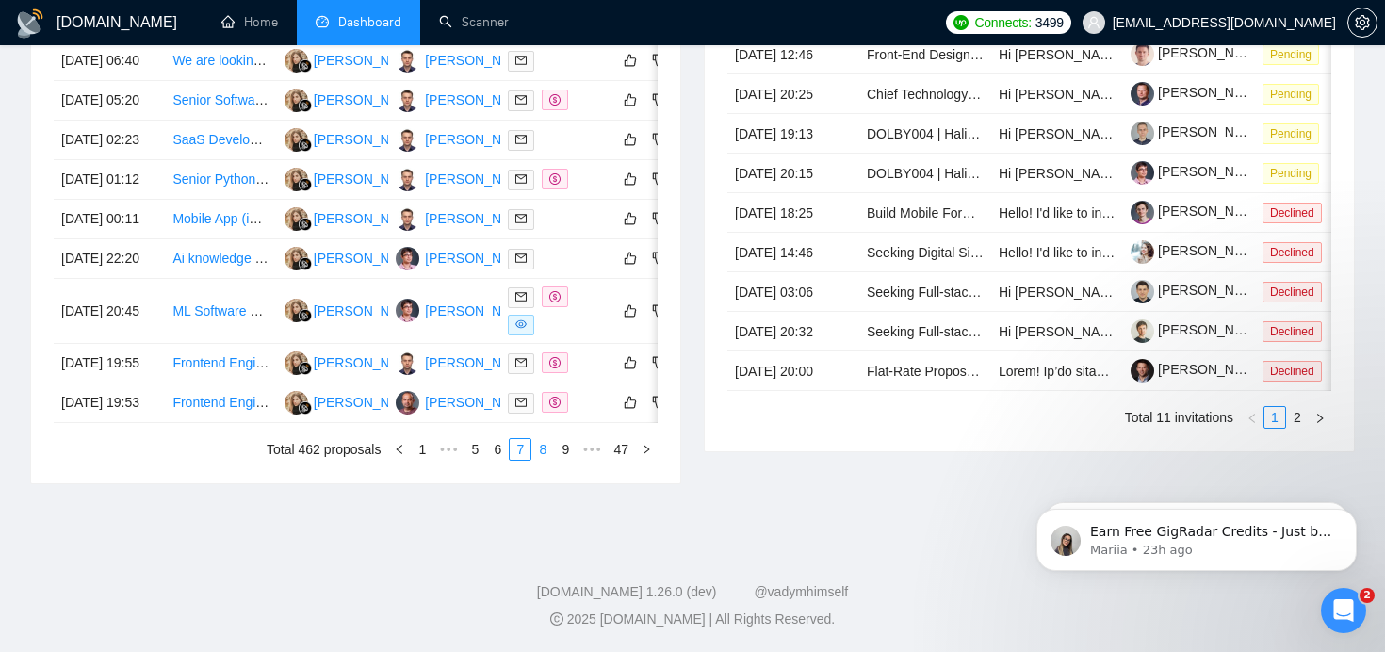
click at [540, 447] on link "8" at bounding box center [542, 449] width 21 height 21
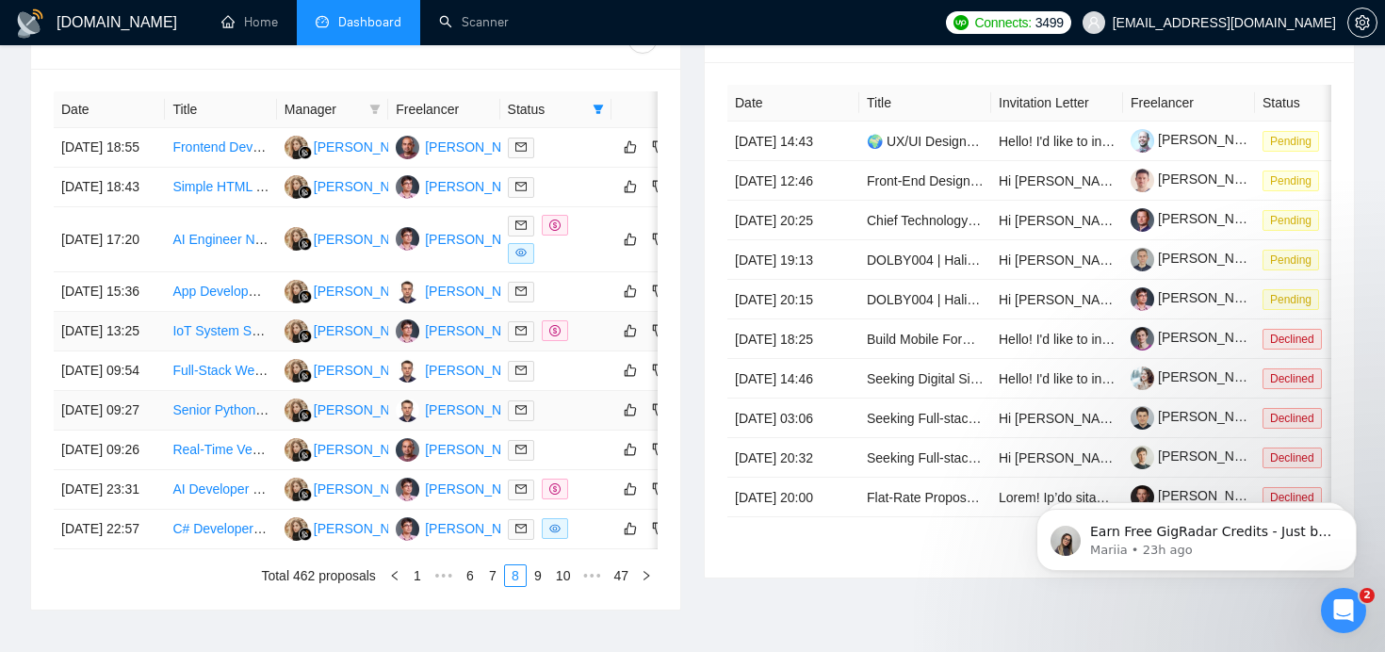
scroll to position [965, 0]
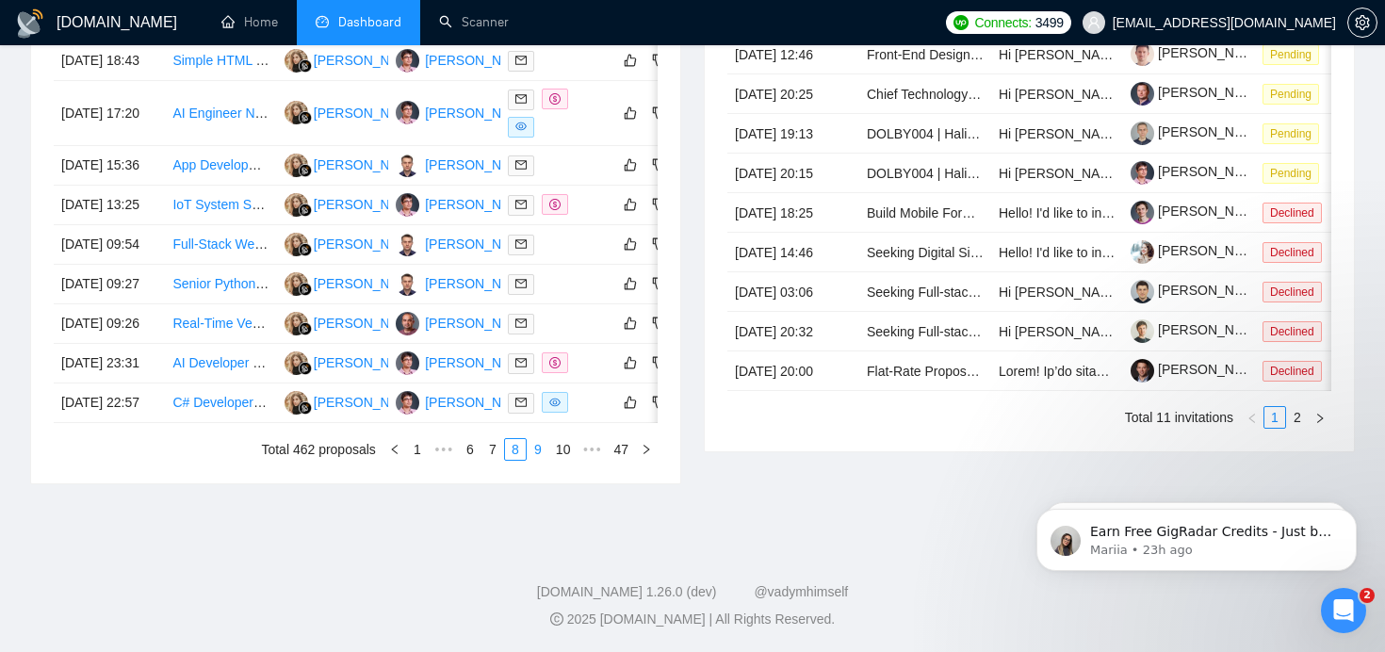
click at [537, 460] on link "9" at bounding box center [538, 449] width 21 height 21
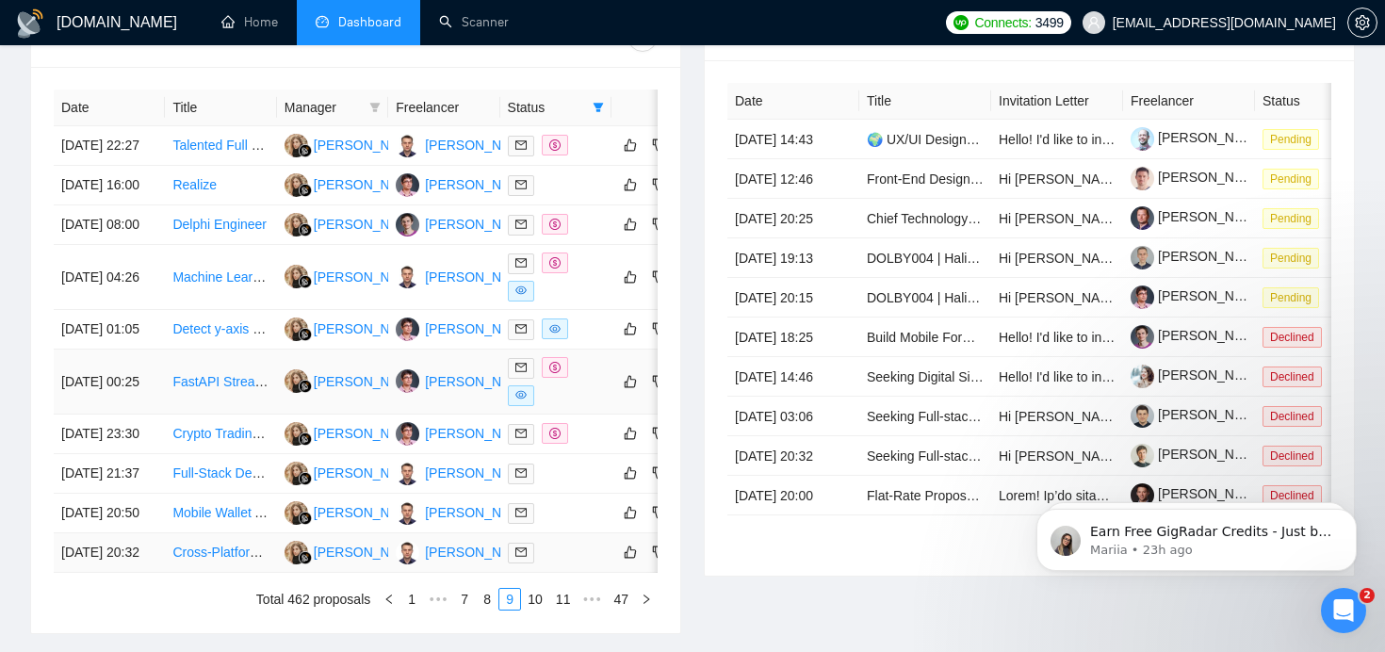
scroll to position [1003, 0]
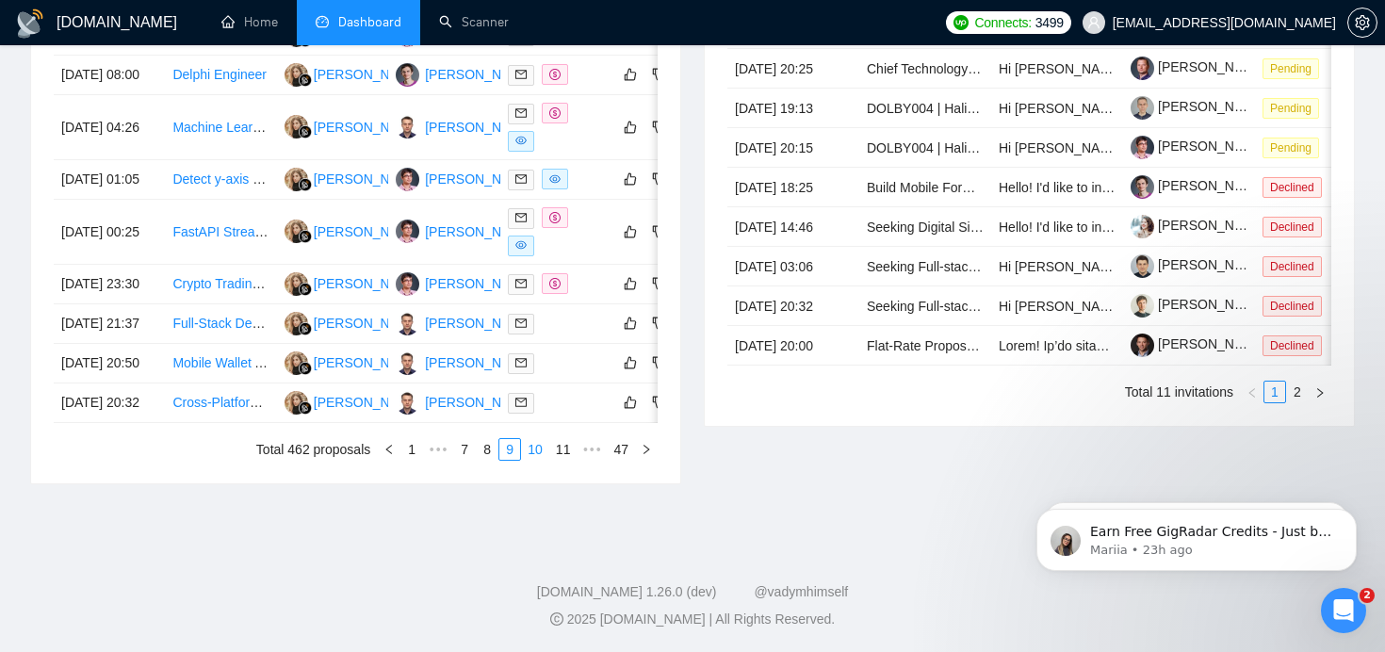
click at [537, 460] on link "10" at bounding box center [535, 449] width 26 height 21
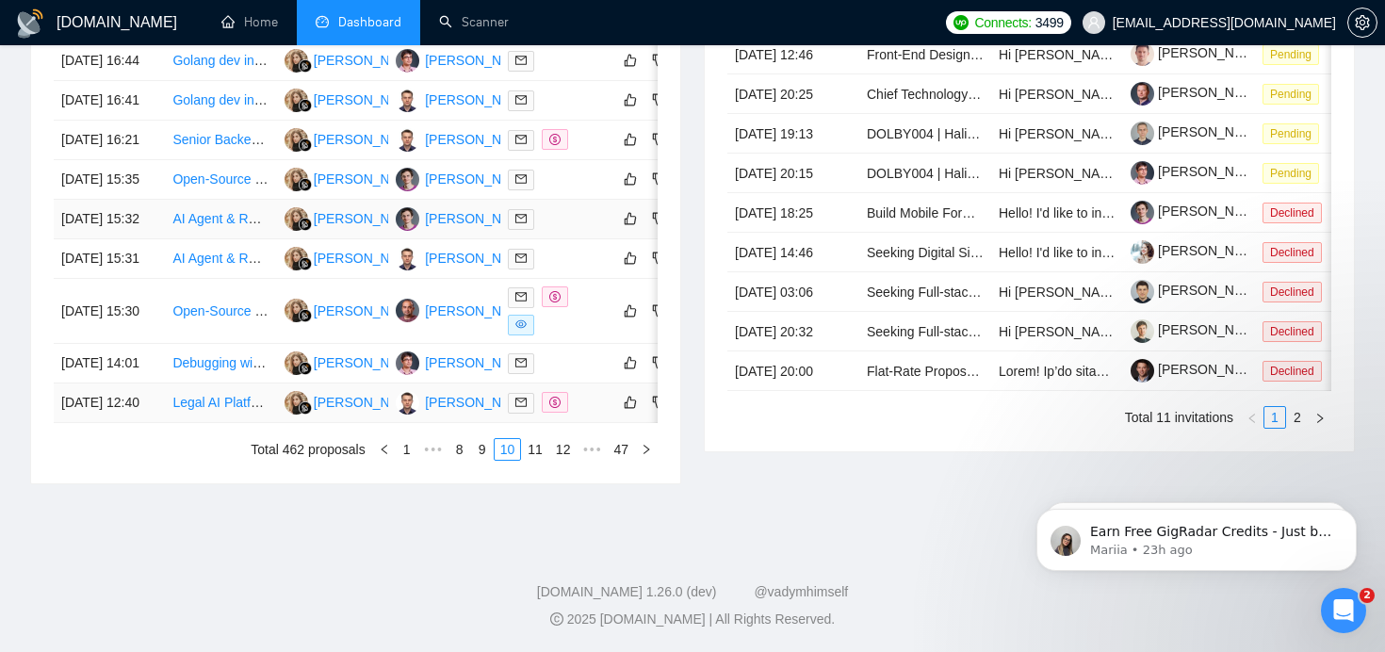
scroll to position [1048, 0]
click at [533, 449] on link "11" at bounding box center [535, 449] width 26 height 21
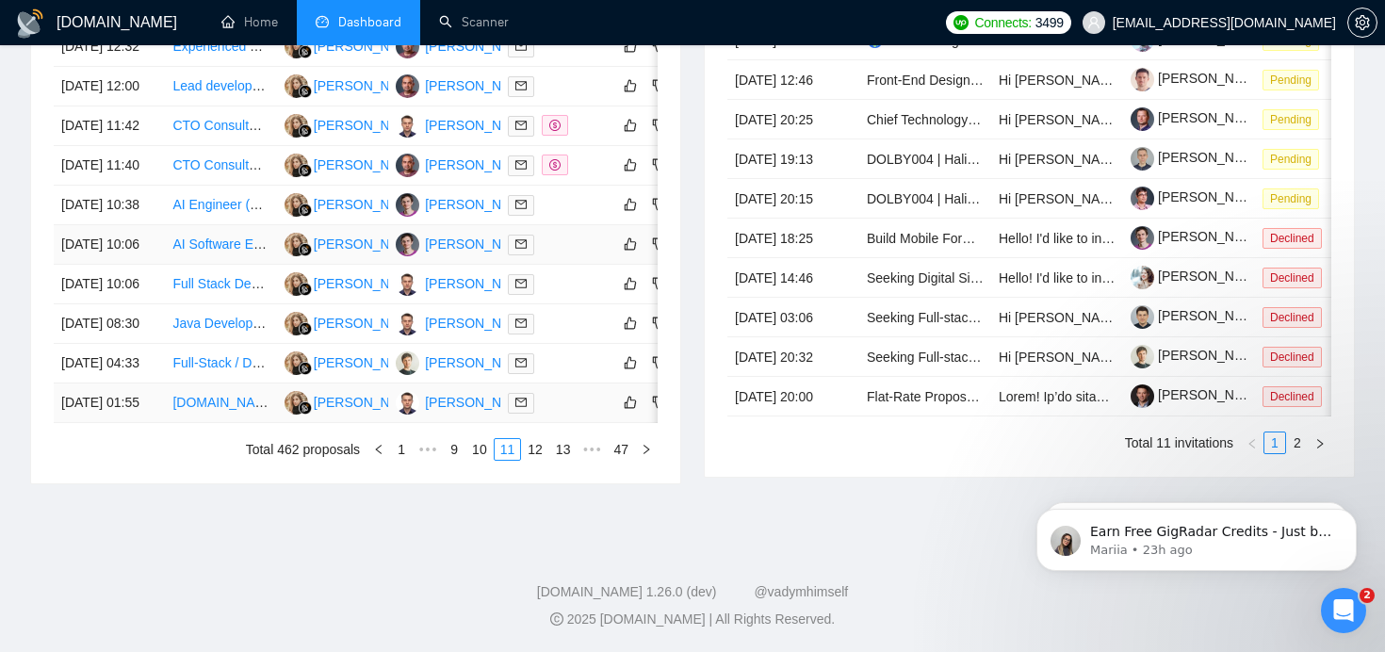
scroll to position [1041, 0]
click at [531, 452] on link "12" at bounding box center [535, 449] width 26 height 21
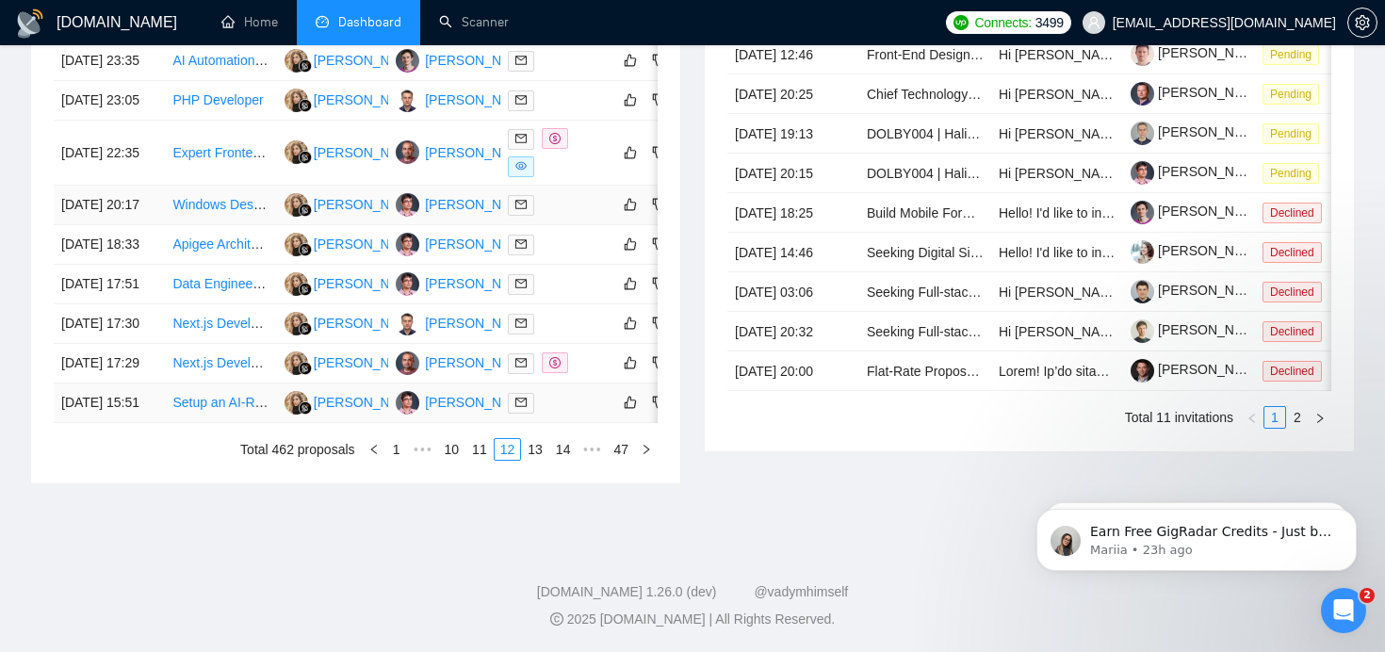
scroll to position [1048, 0]
click at [531, 455] on link "13" at bounding box center [535, 449] width 26 height 21
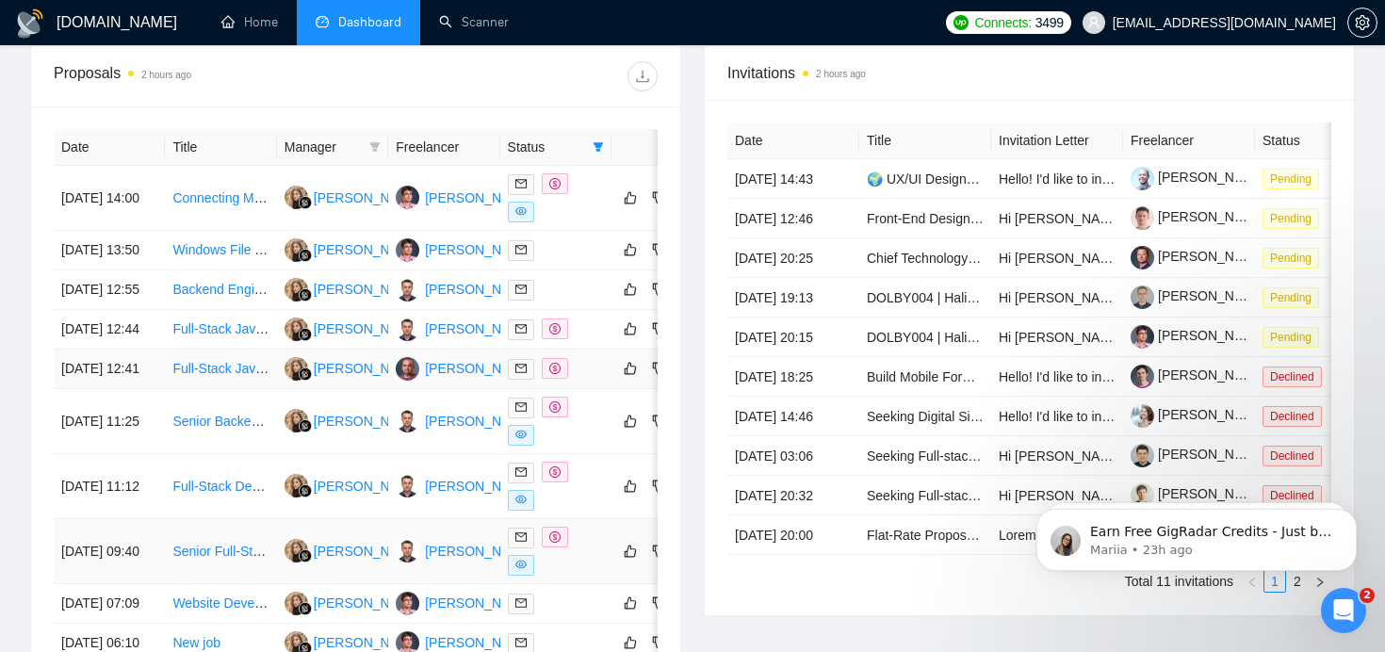
scroll to position [721, 0]
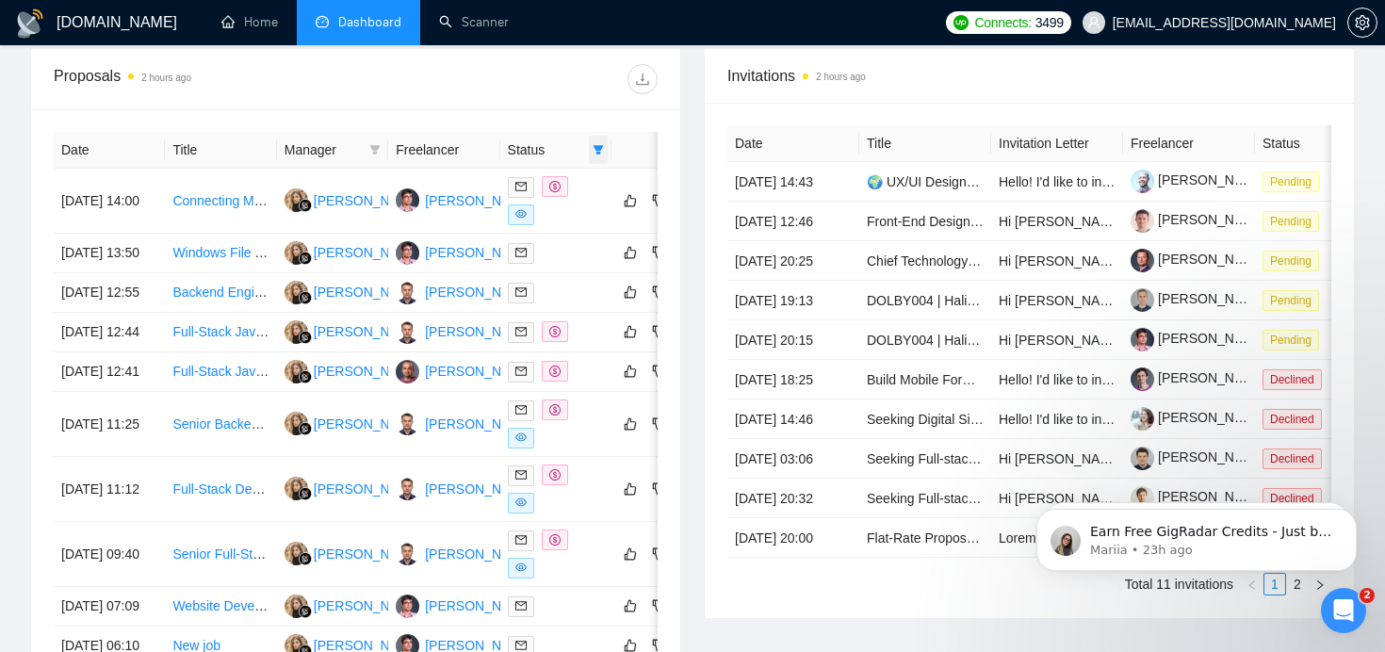
click at [606, 144] on span at bounding box center [598, 150] width 19 height 28
click at [515, 216] on input "checkbox" at bounding box center [513, 216] width 15 height 15
checkbox input "false"
click at [556, 87] on div at bounding box center [507, 79] width 302 height 30
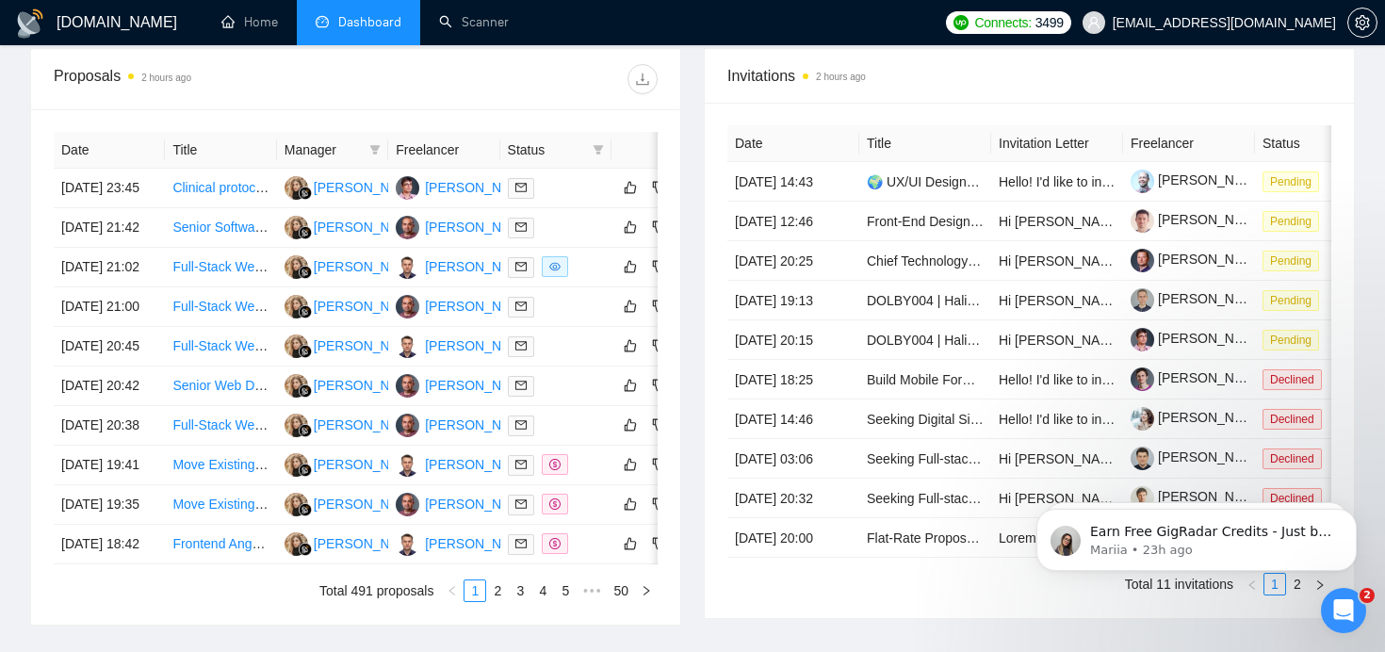
scroll to position [1041, 0]
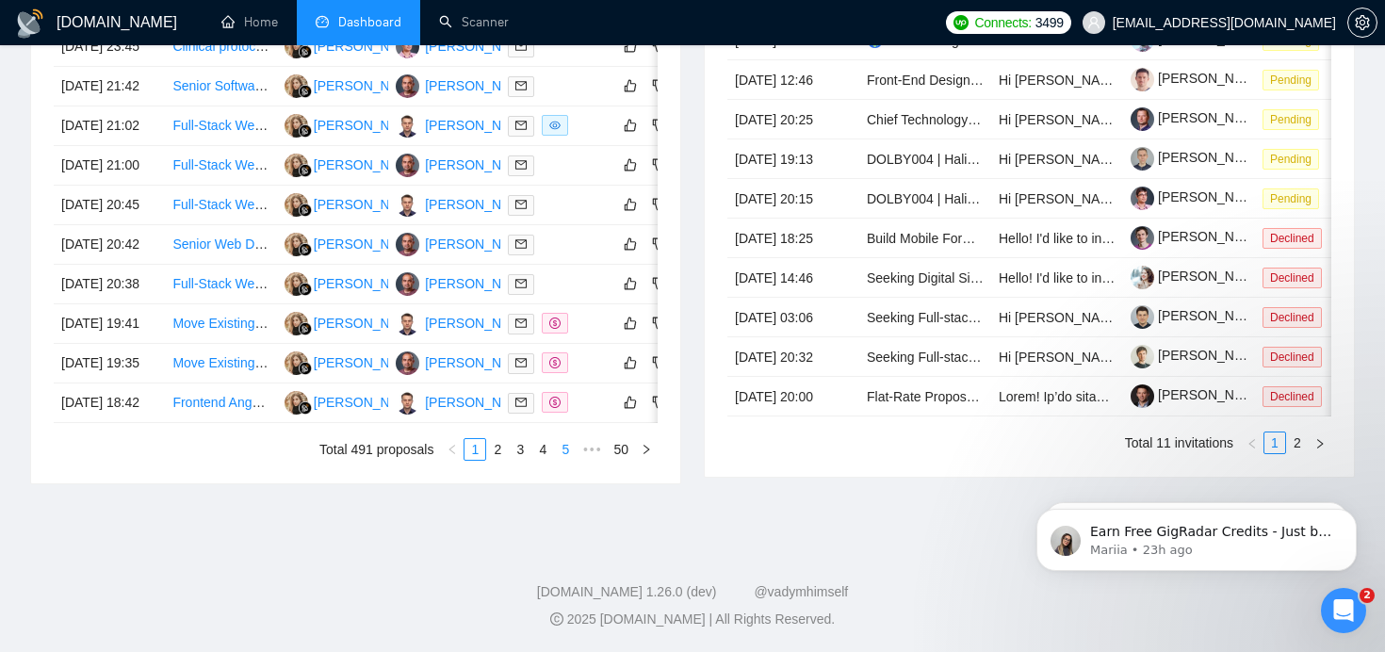
click at [570, 450] on link "5" at bounding box center [565, 449] width 21 height 21
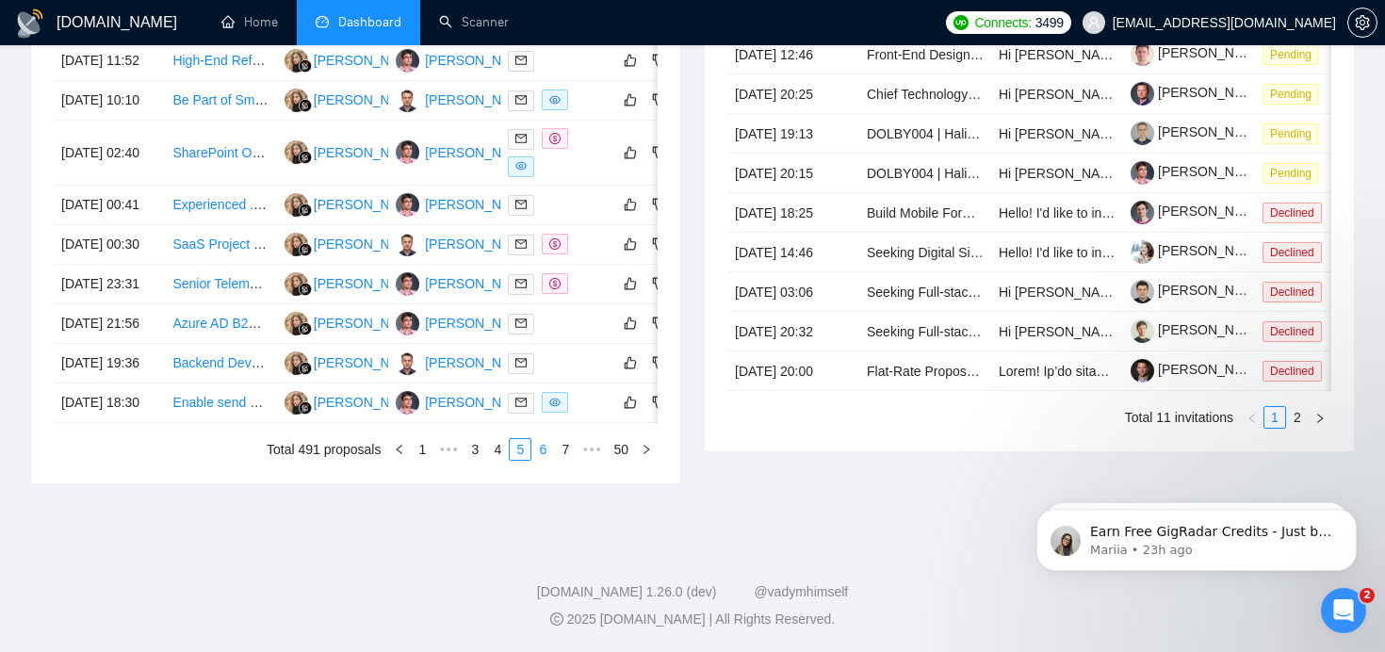
click at [542, 460] on link "6" at bounding box center [542, 449] width 21 height 21
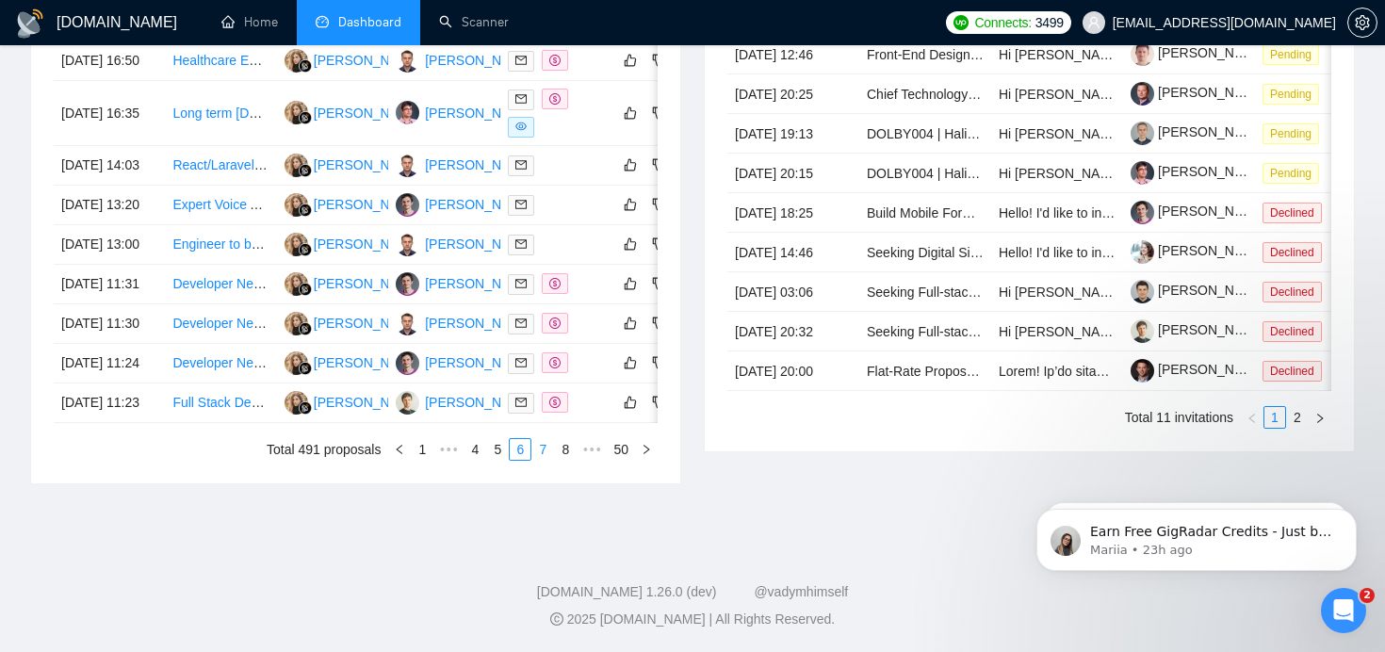
click at [547, 460] on link "7" at bounding box center [542, 449] width 21 height 21
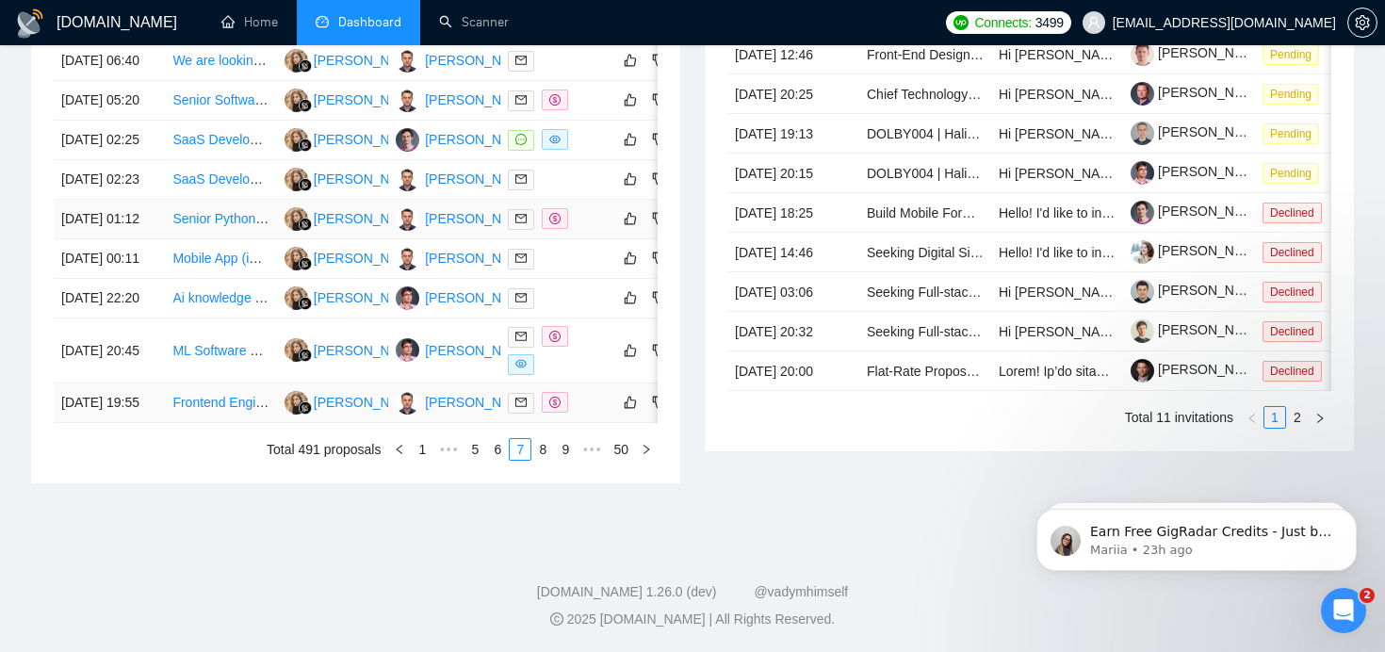
scroll to position [1048, 0]
click at [538, 445] on link "8" at bounding box center [542, 449] width 21 height 21
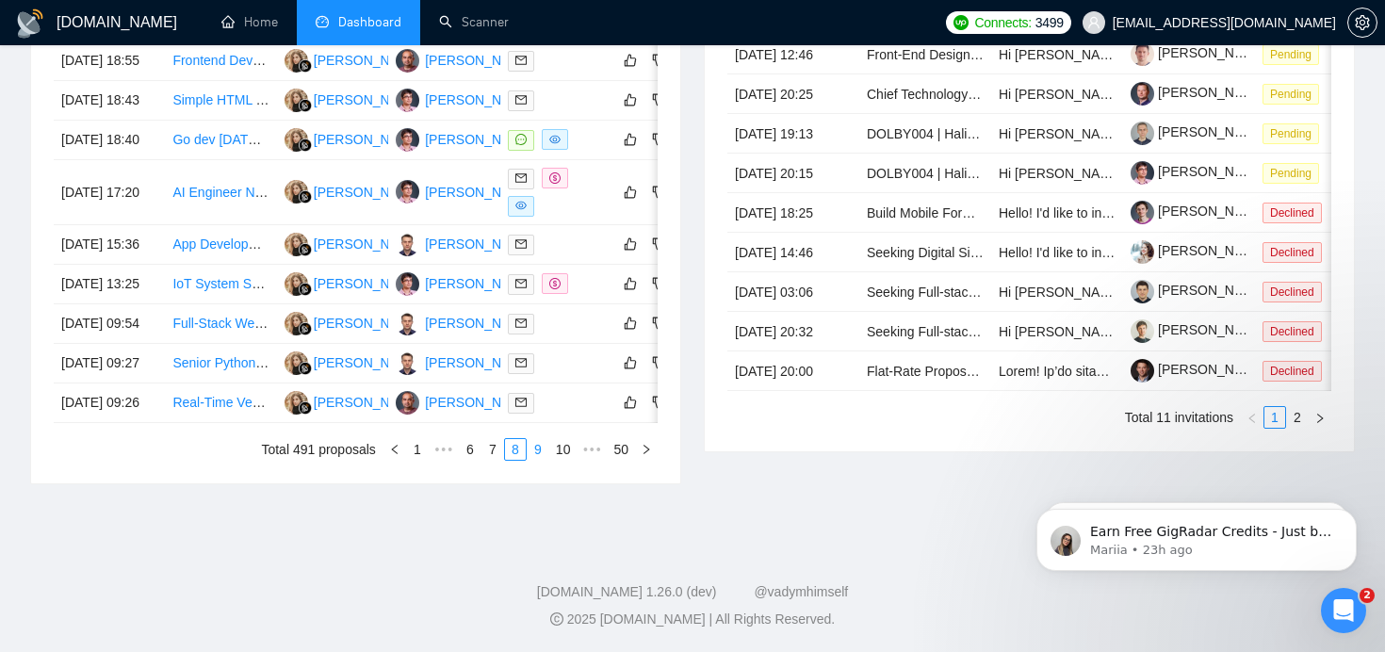
click at [532, 450] on link "9" at bounding box center [538, 449] width 21 height 21
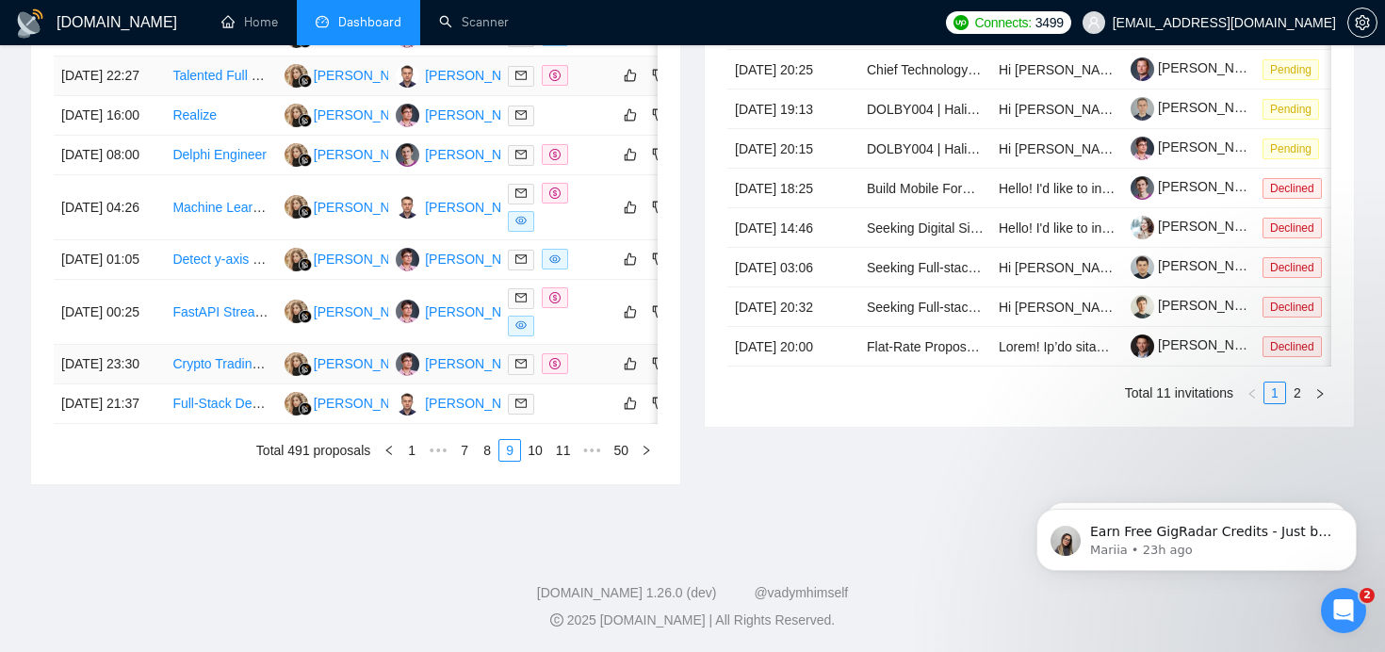
scroll to position [1055, 0]
click at [531, 449] on link "10" at bounding box center [535, 449] width 26 height 21
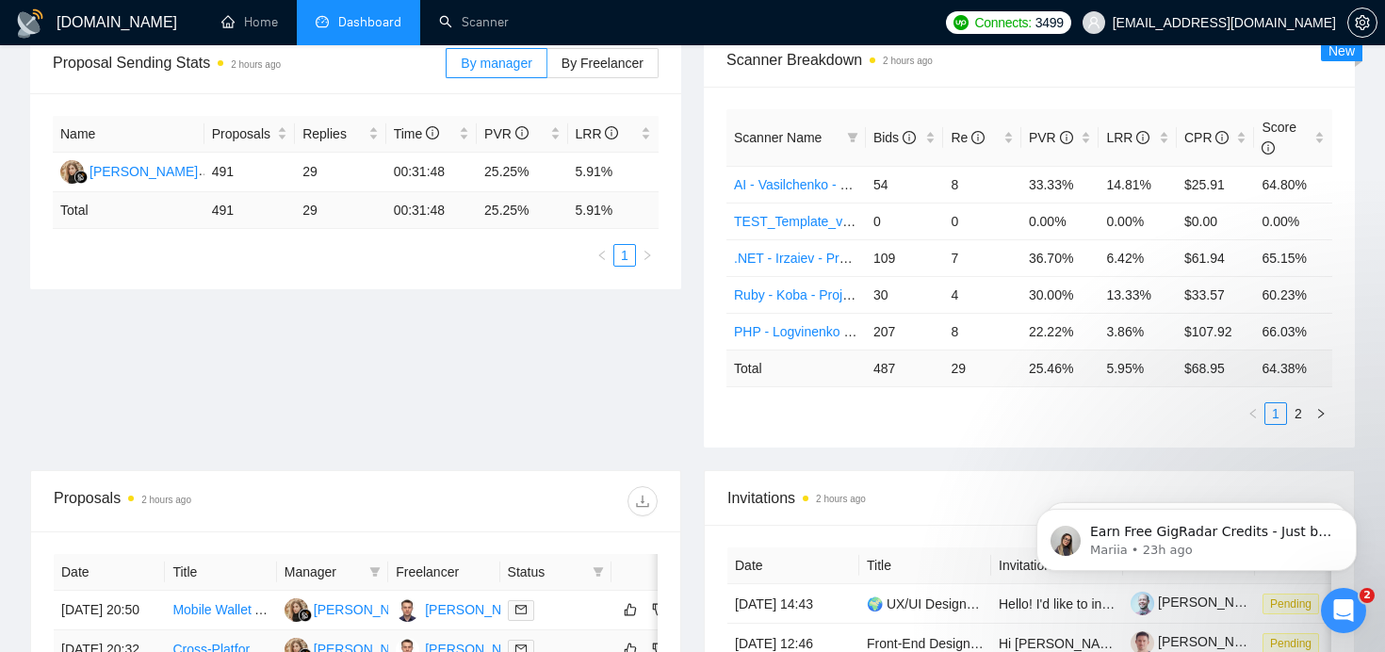
scroll to position [0, 0]
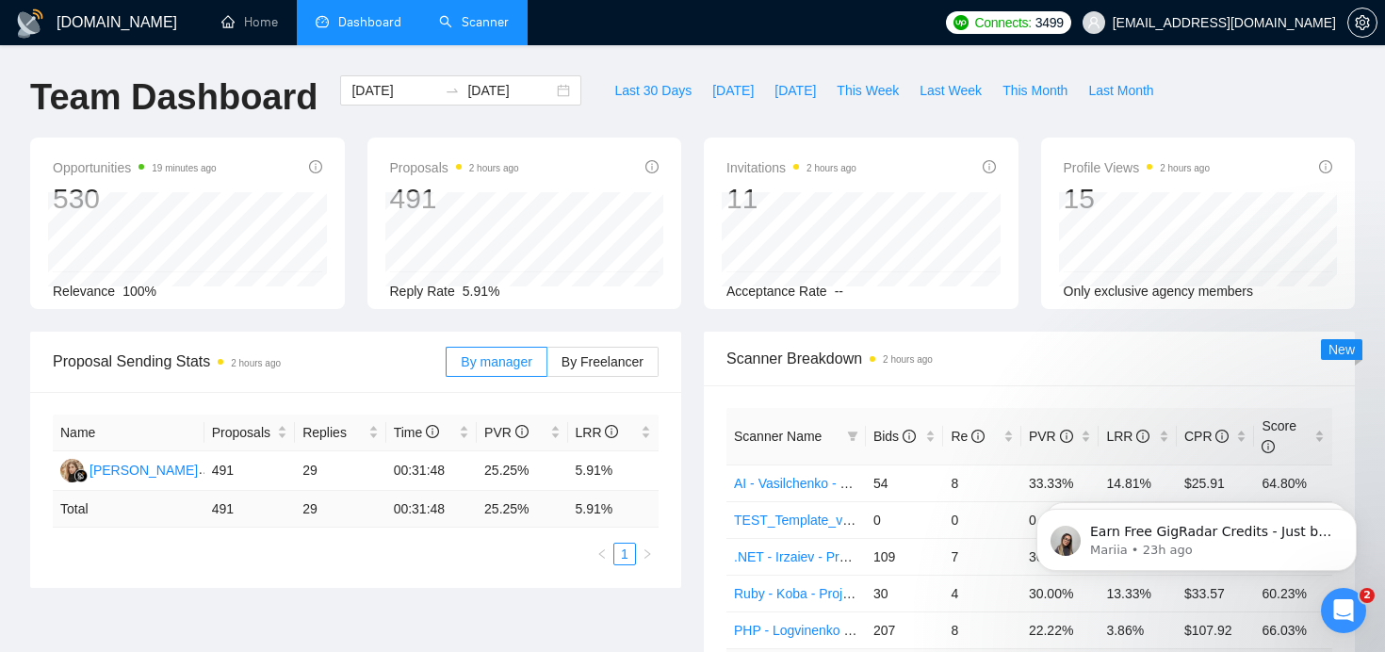
click at [481, 30] on link "Scanner" at bounding box center [474, 22] width 70 height 16
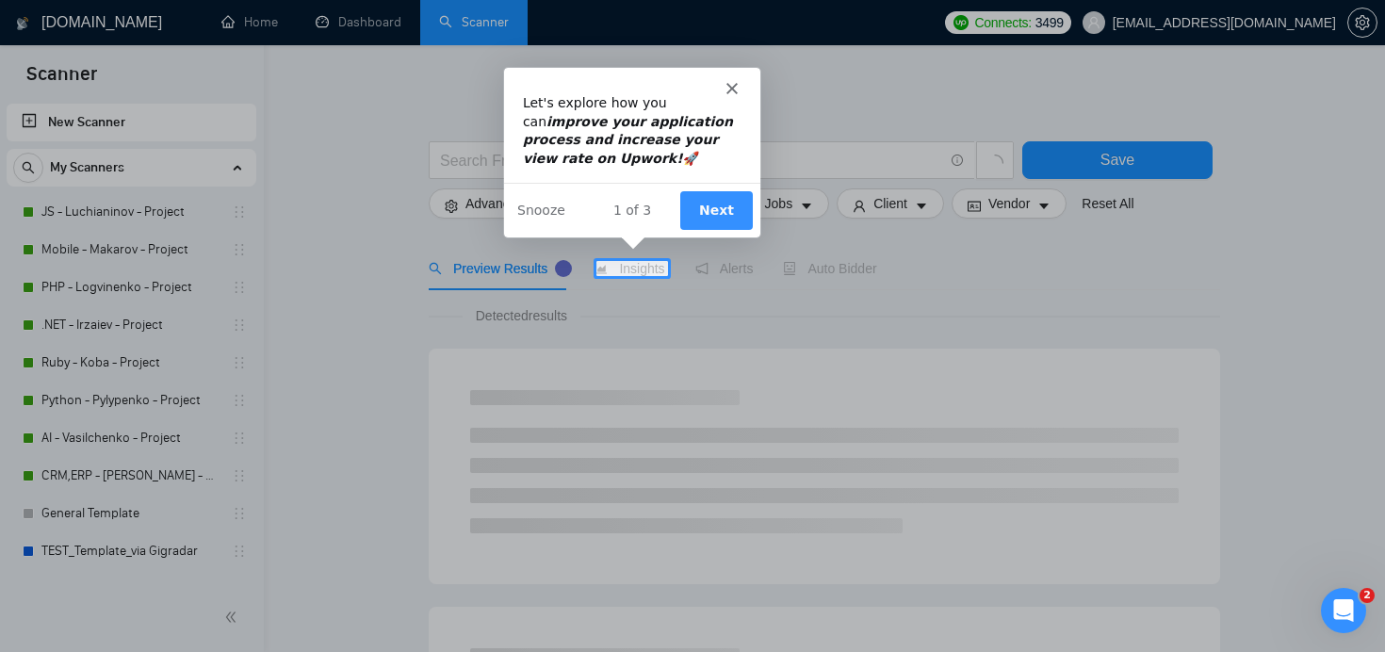
click at [732, 87] on icon "Close" at bounding box center [730, 86] width 11 height 11
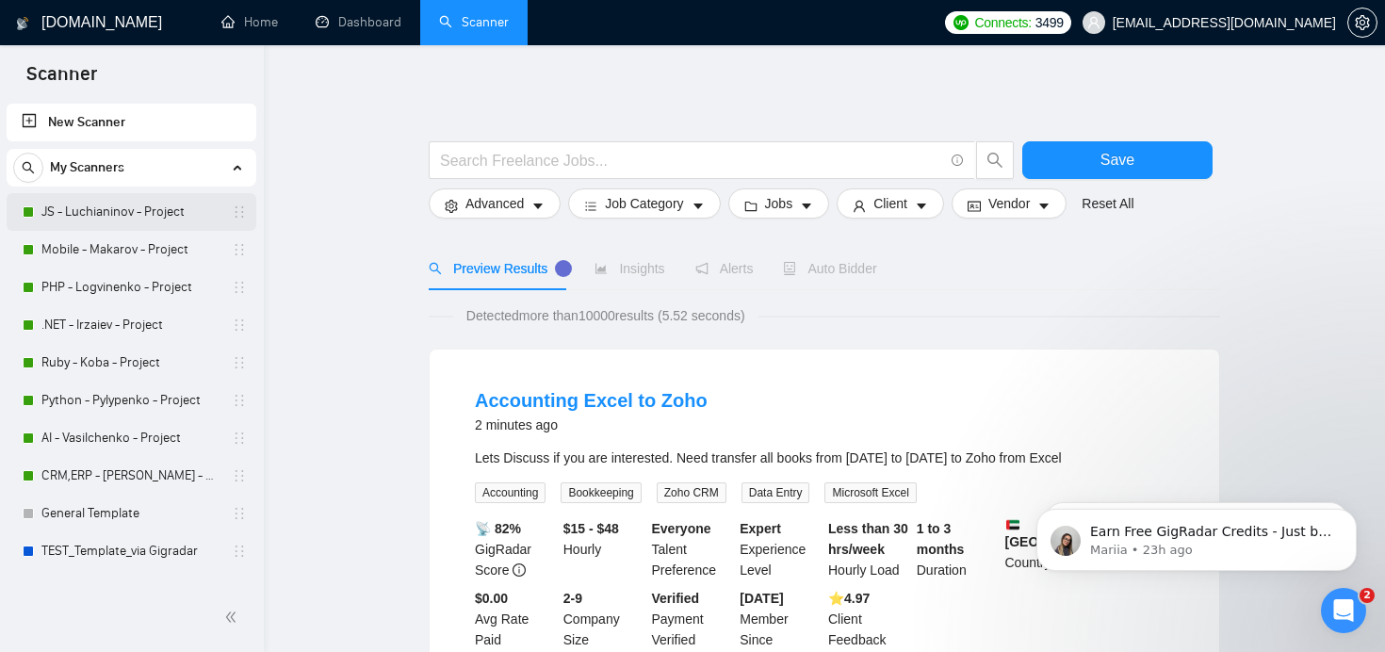
click at [93, 205] on link "JS - Luchianinov - Project" at bounding box center [130, 212] width 179 height 38
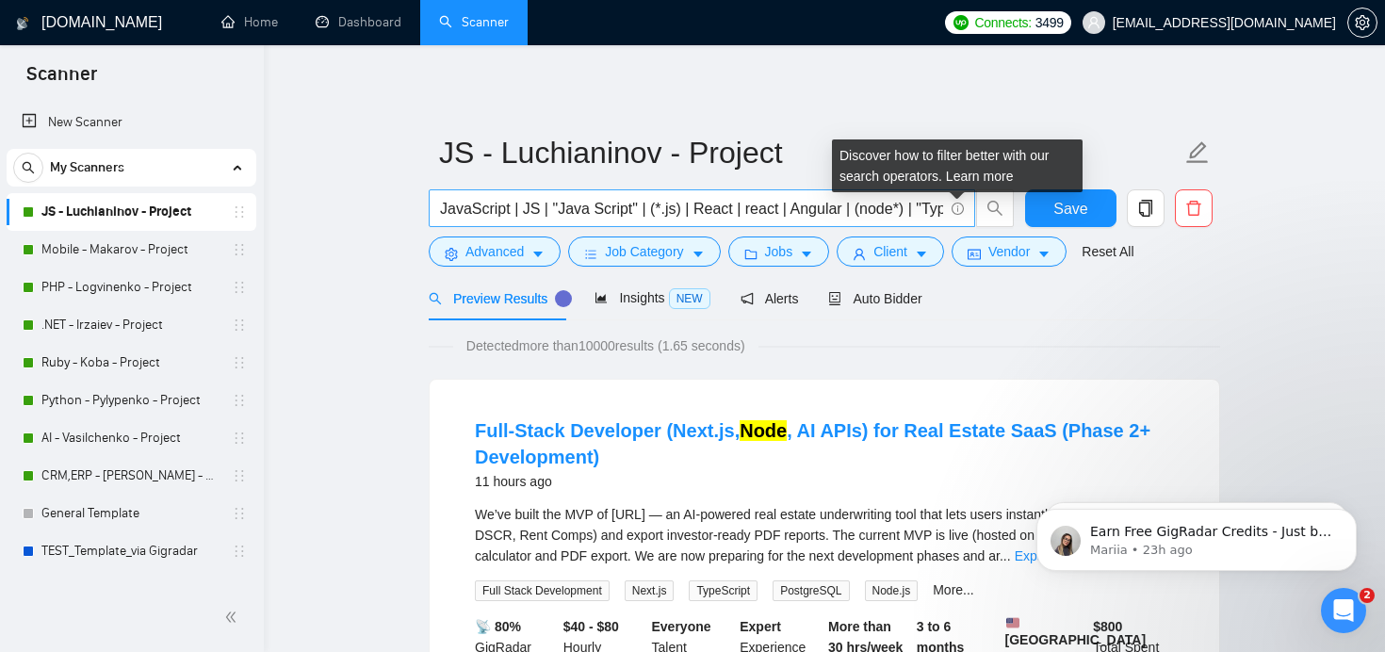
click at [957, 209] on icon "info-circle" at bounding box center [957, 208] width 1 height 6
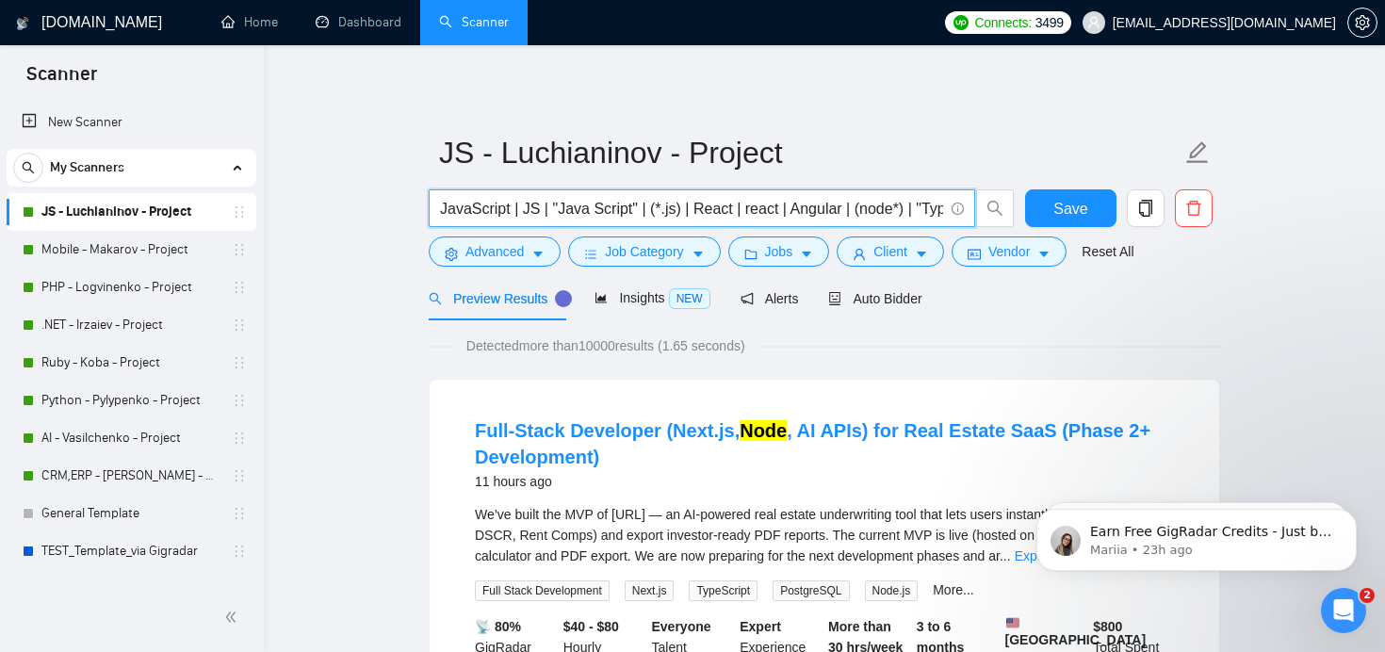
scroll to position [0, 164]
drag, startPoint x: 905, startPoint y: 208, endPoint x: 977, endPoint y: 204, distance: 72.7
click at [978, 204] on span "JavaScript | JS | "Java Script" | (*.js) | React | react | Angular | (node*) | …" at bounding box center [722, 208] width 586 height 38
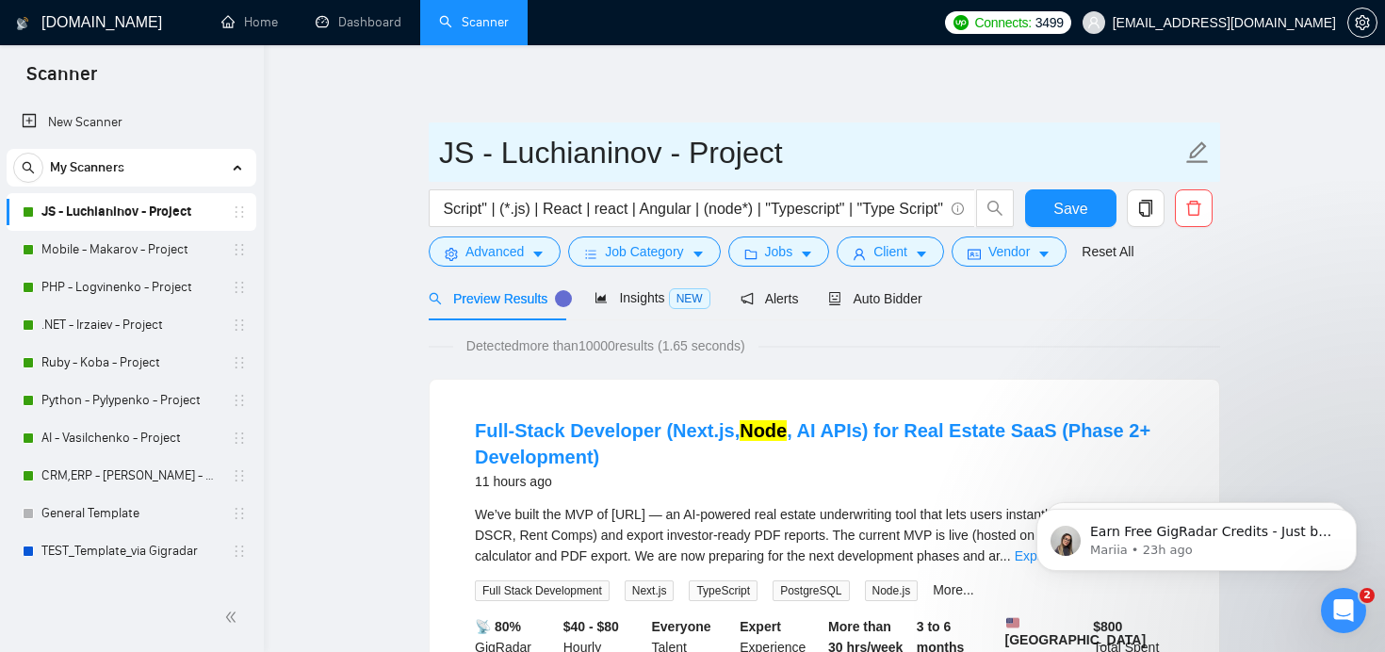
click at [914, 139] on input "JS - Luchianinov - Project" at bounding box center [810, 152] width 743 height 47
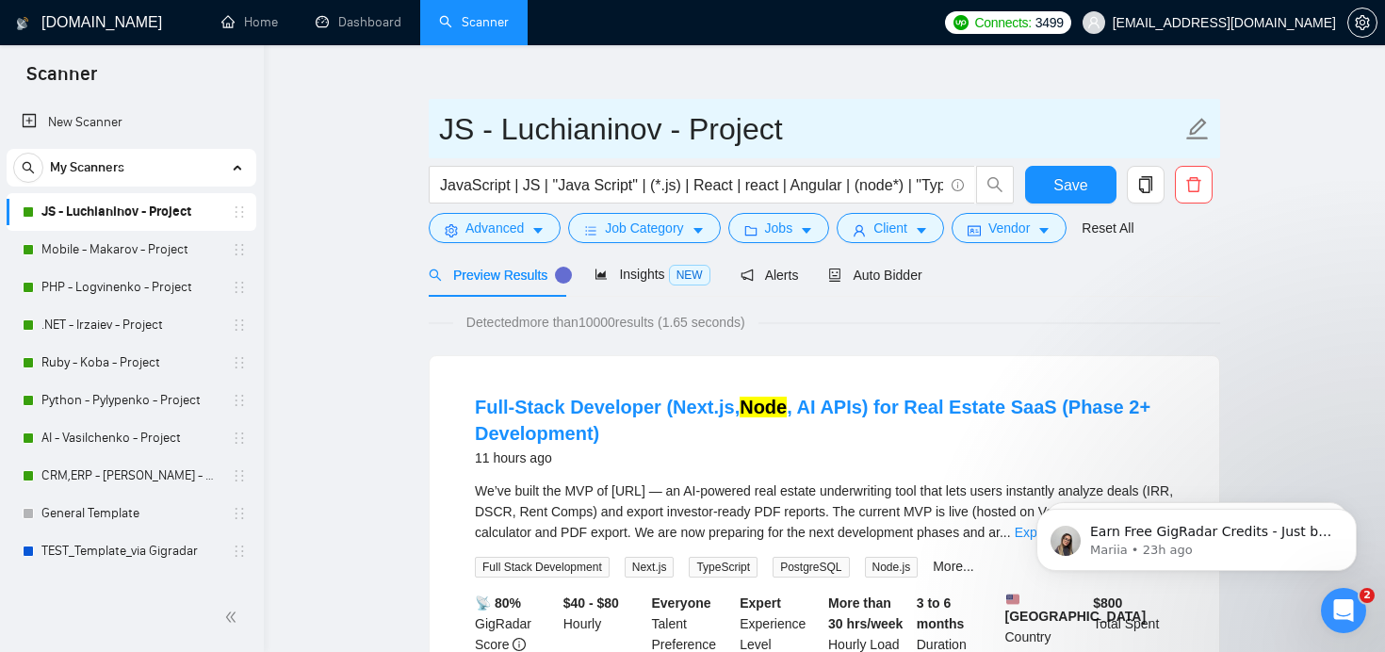
scroll to position [0, 0]
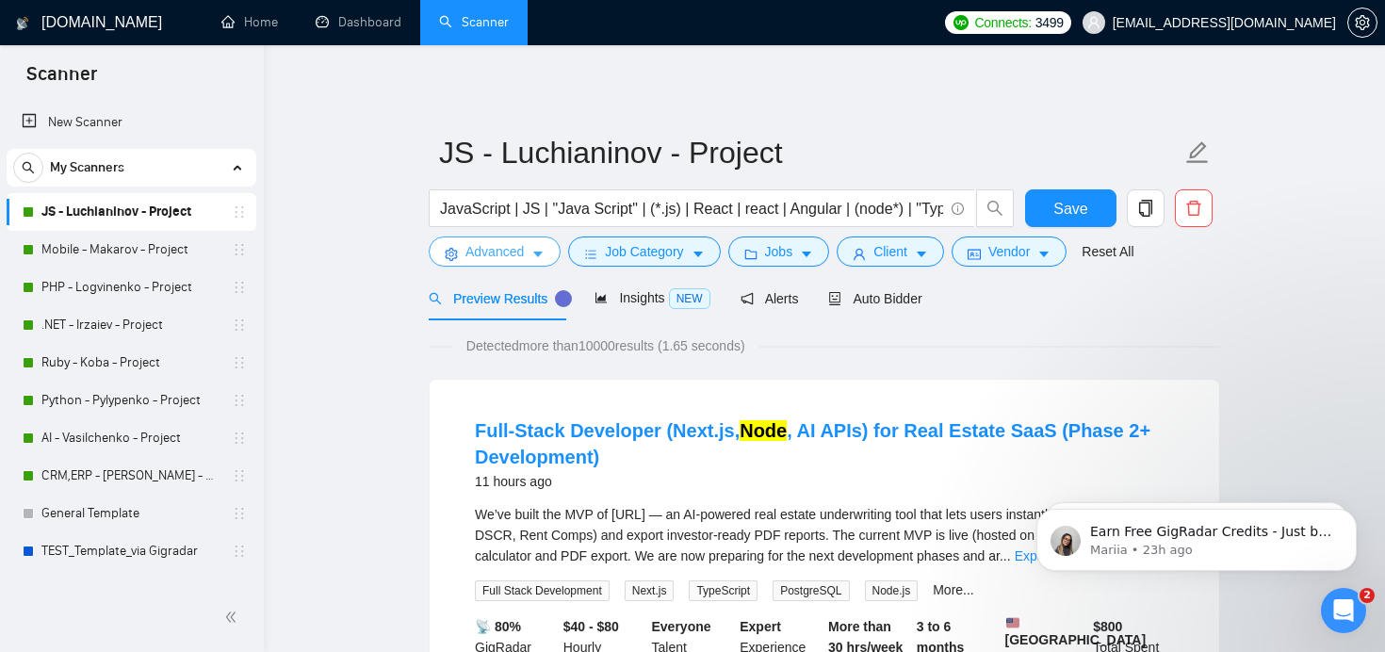
click at [524, 254] on span "Advanced" at bounding box center [495, 251] width 58 height 21
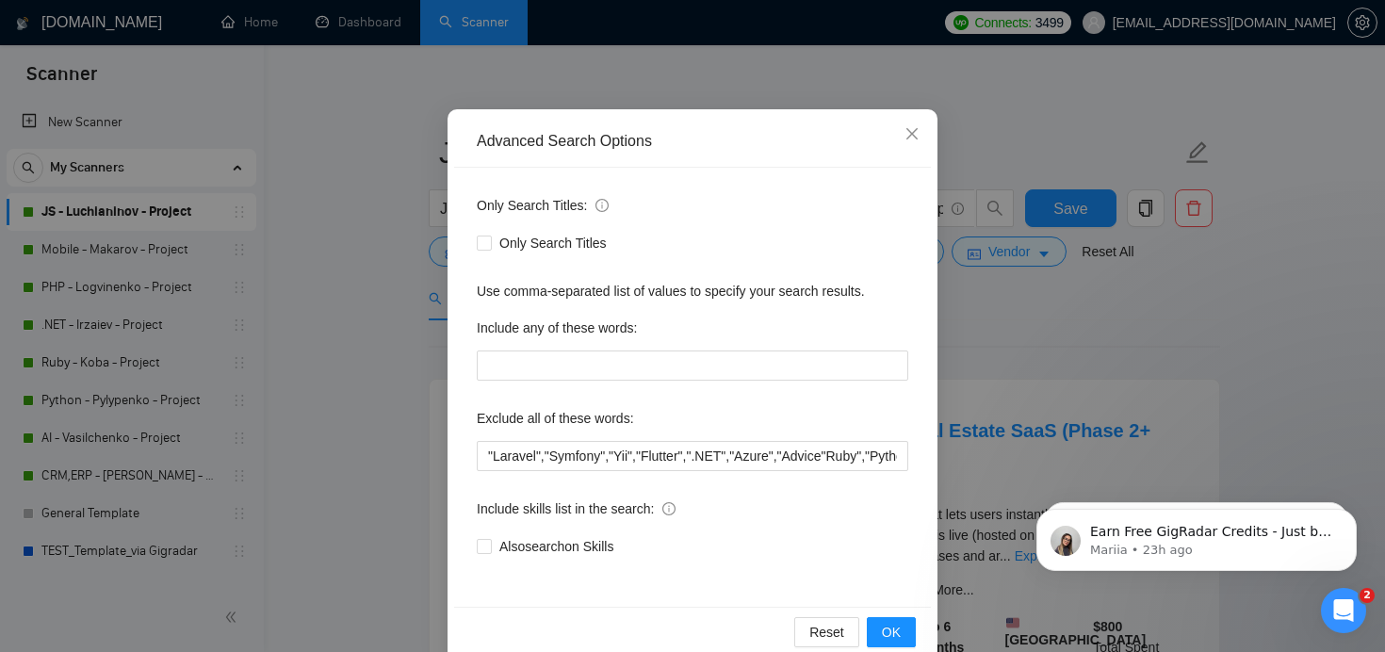
scroll to position [132, 0]
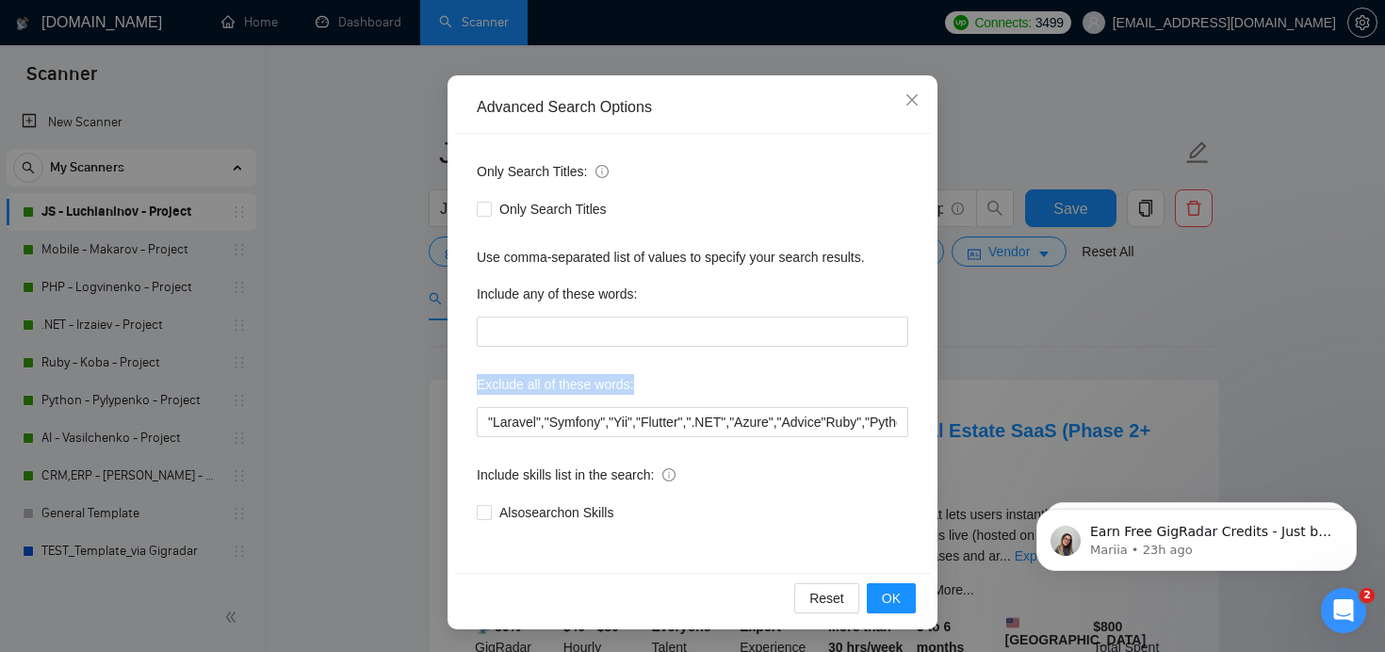
drag, startPoint x: 660, startPoint y: 389, endPoint x: 462, endPoint y: 389, distance: 197.9
click at [462, 389] on div "Only Search Titles: Only Search Titles Use comma-separated list of values to sp…" at bounding box center [692, 353] width 477 height 439
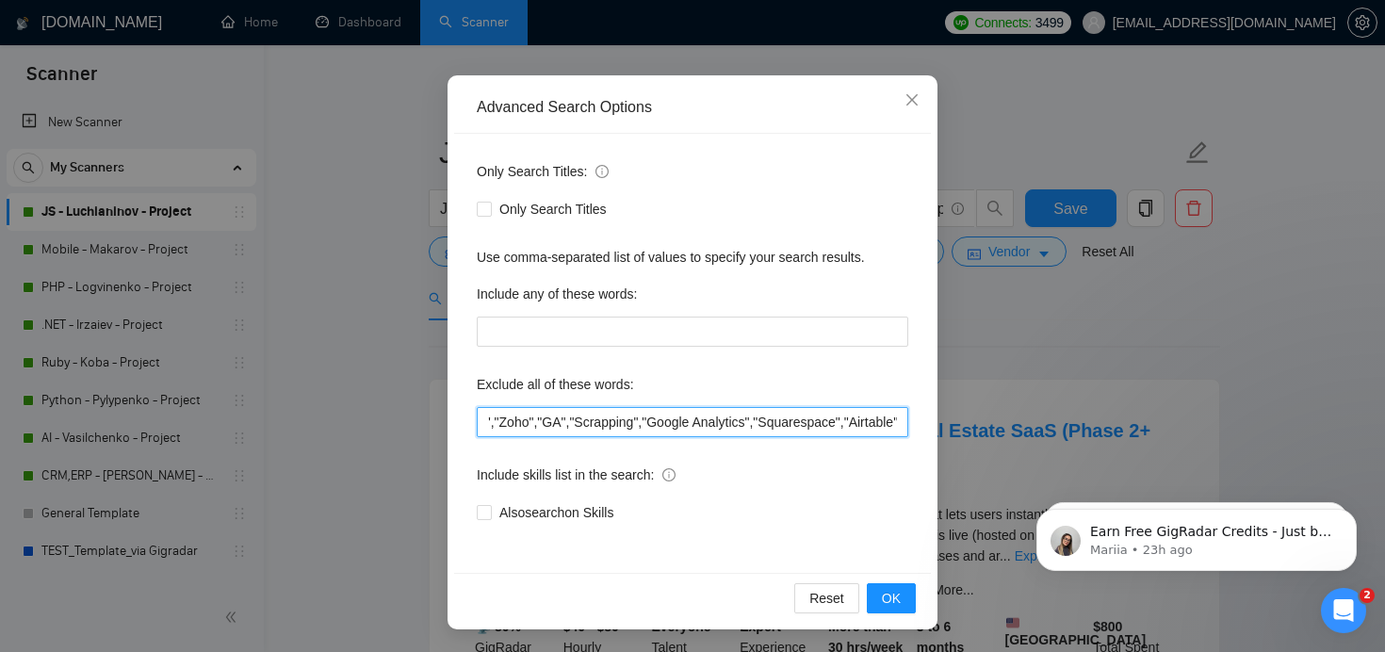
drag, startPoint x: 570, startPoint y: 426, endPoint x: 923, endPoint y: 428, distance: 352.4
click at [923, 428] on div "Only Search Titles: Only Search Titles Use comma-separated list of values to sp…" at bounding box center [692, 353] width 477 height 439
click at [866, 427] on input ""Laravel","Symfony","Yii","Flutter",".NET","Azure","Advice"Ruby","Python","Djan…" at bounding box center [693, 422] width 432 height 30
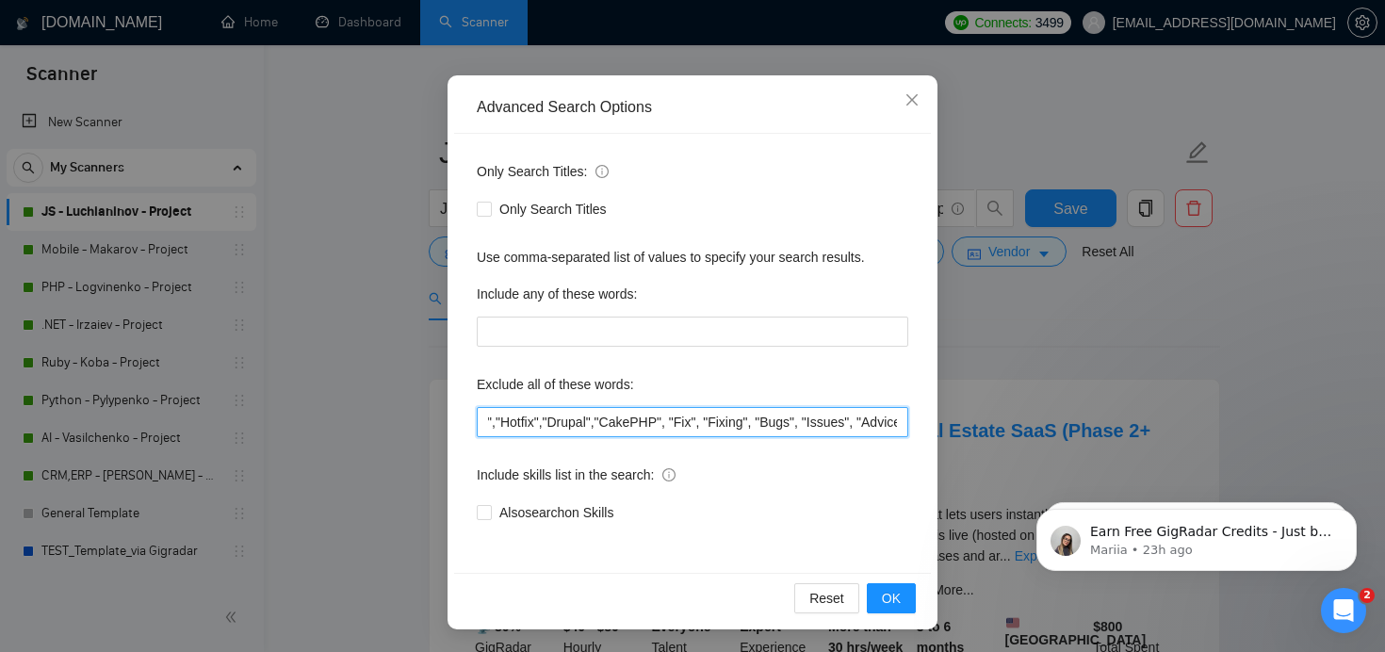
drag, startPoint x: 760, startPoint y: 416, endPoint x: 953, endPoint y: 411, distance: 192.3
click at [953, 411] on div "Advanced Search Options Only Search Titles: Only Search Titles Use comma-separa…" at bounding box center [692, 326] width 1385 height 652
click at [894, 425] on input ""Laravel","Symfony","Yii","Flutter",".NET","Azure","Advice"Ruby","Python","Djan…" at bounding box center [693, 422] width 432 height 30
click at [913, 95] on icon "close" at bounding box center [912, 99] width 15 height 15
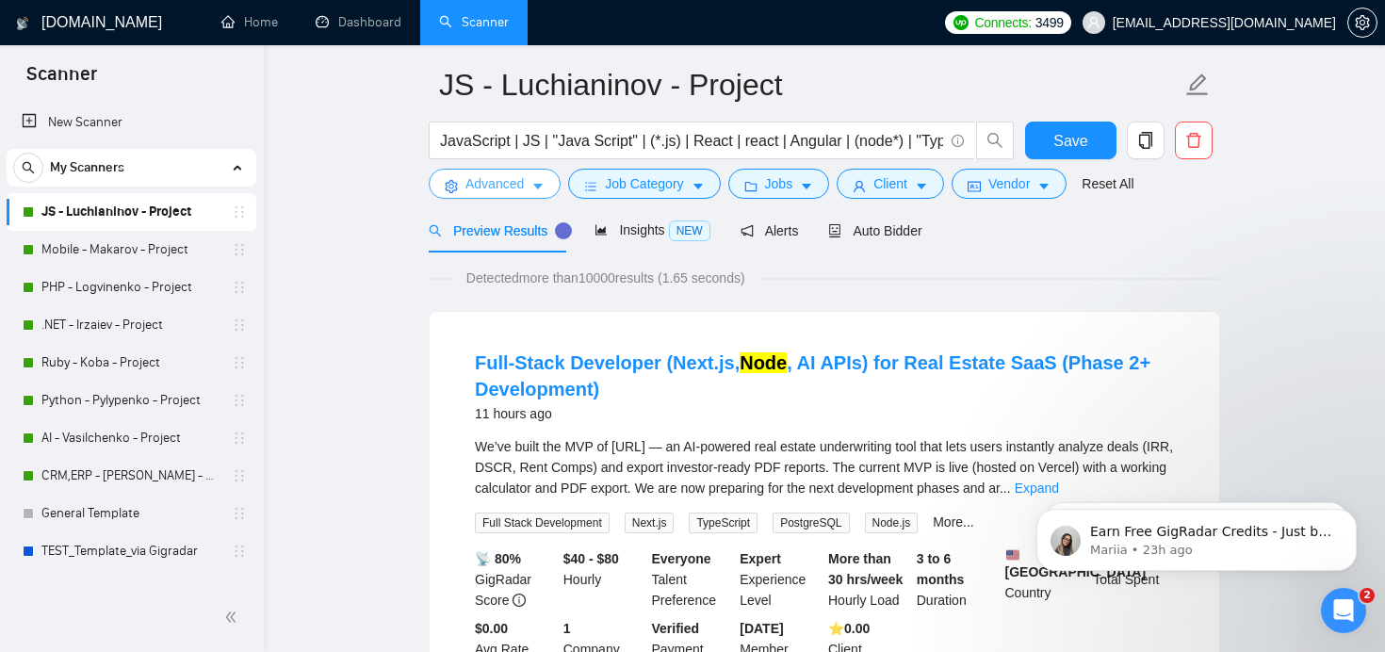
scroll to position [0, 0]
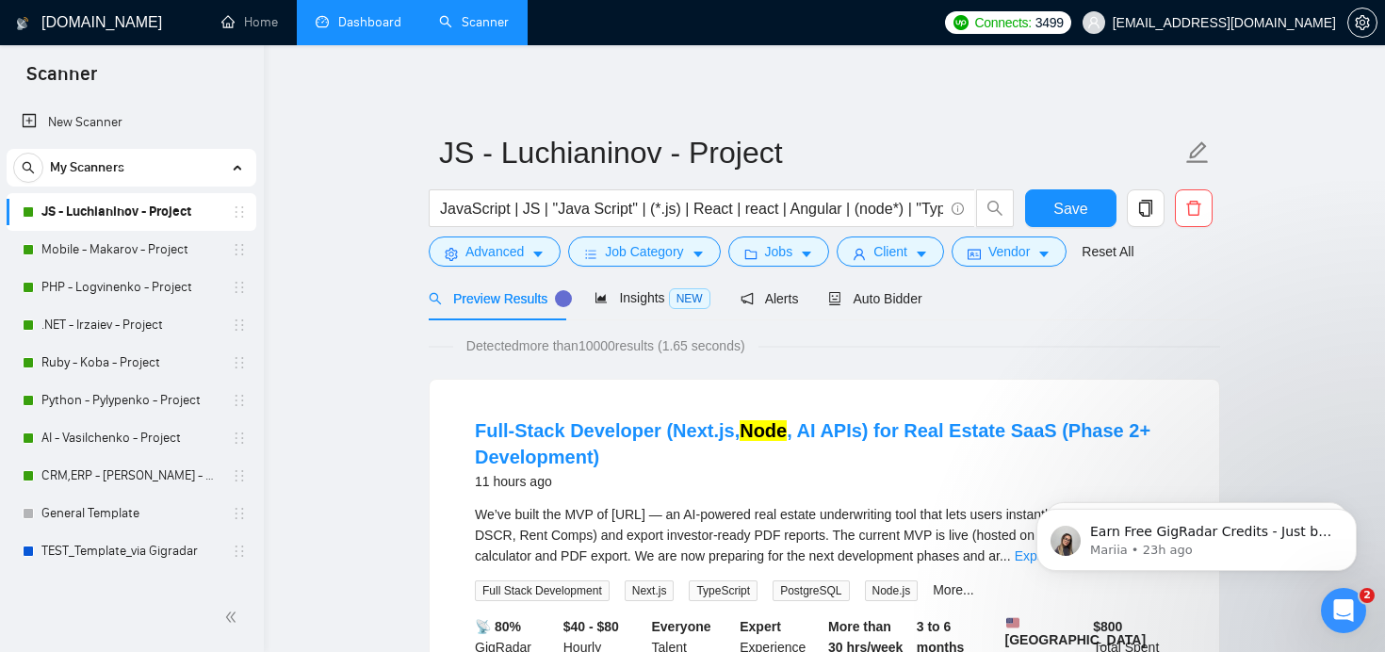
click at [343, 24] on link "Dashboard" at bounding box center [359, 22] width 86 height 16
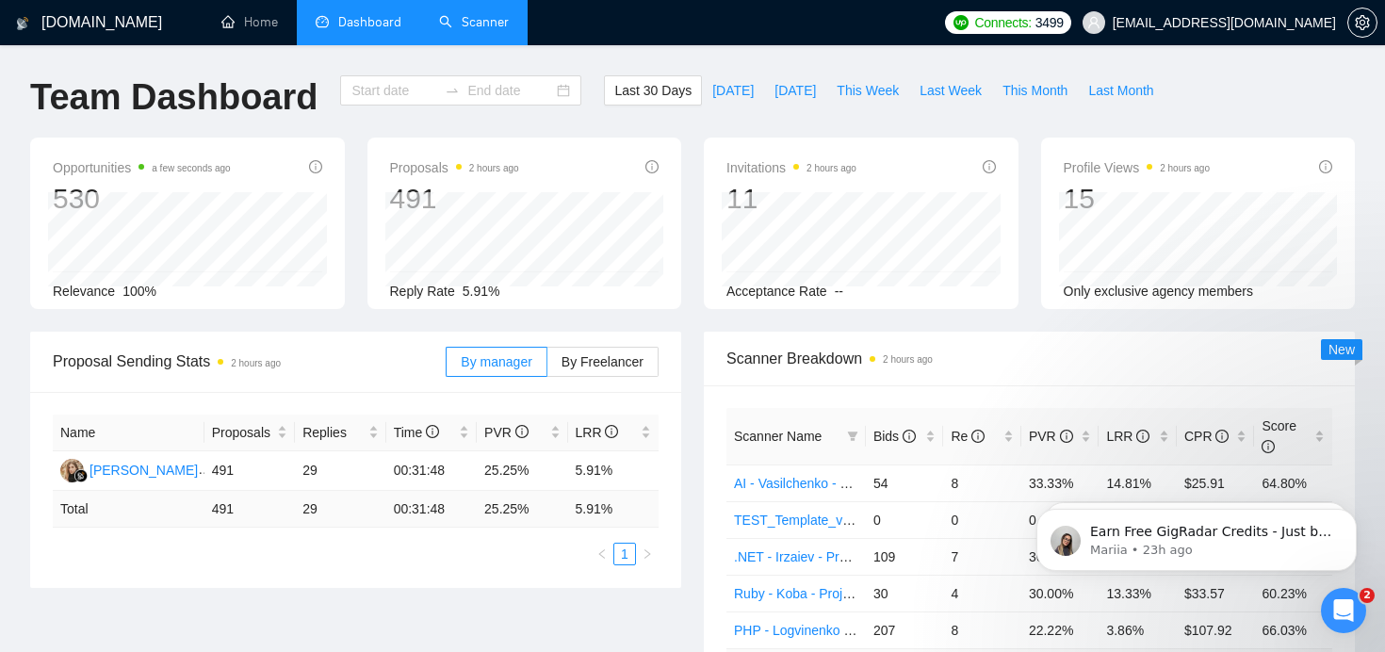
type input "[DATE]"
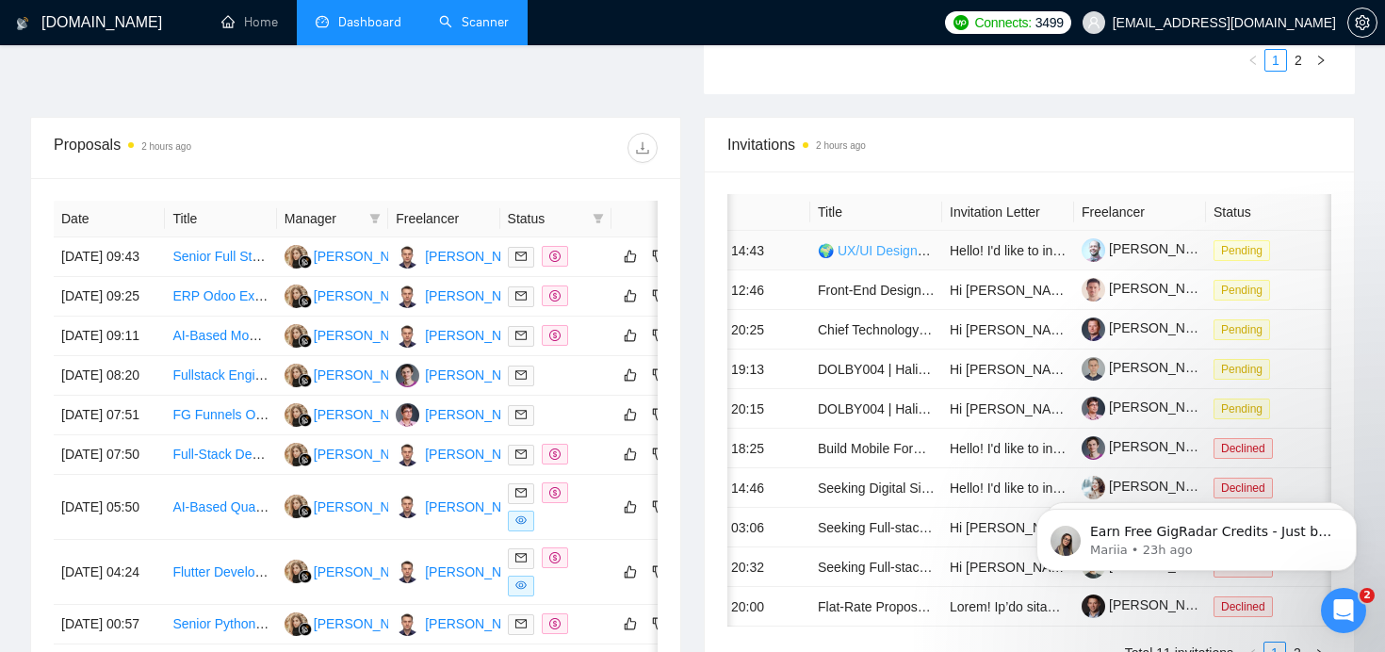
scroll to position [0, 56]
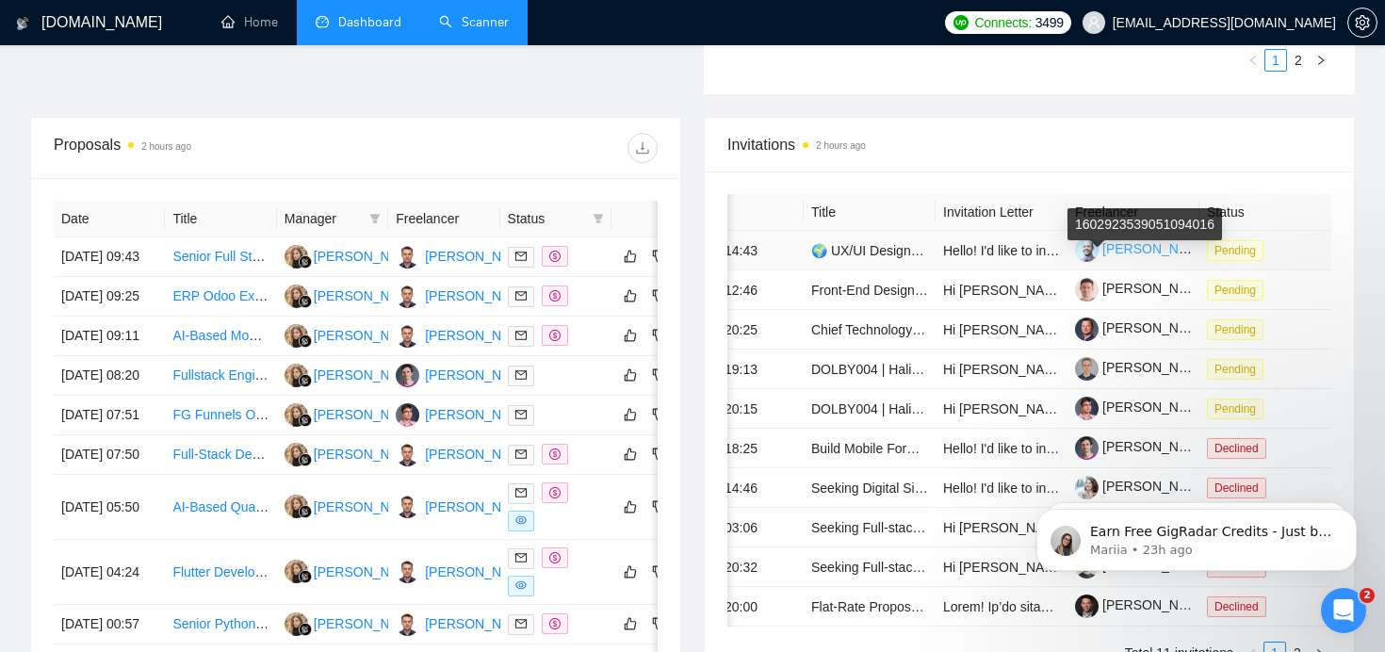
click at [1103, 256] on link "[PERSON_NAME]" at bounding box center [1143, 248] width 136 height 15
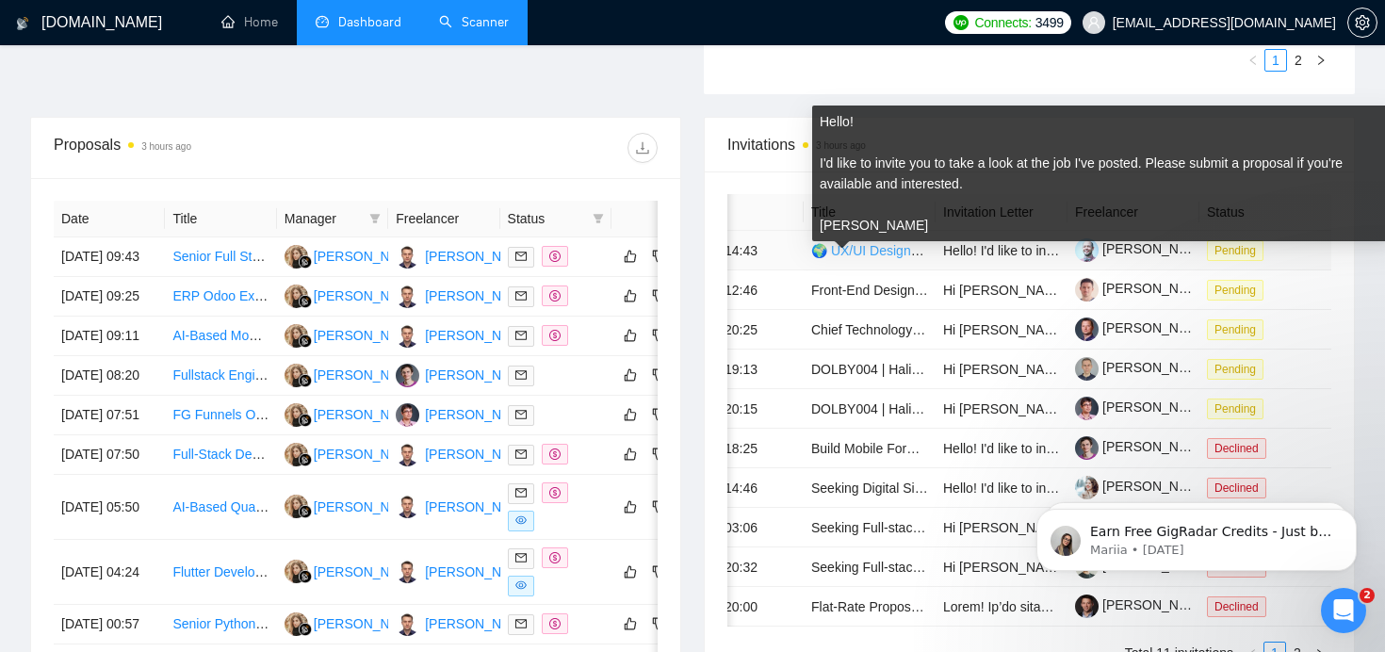
click at [854, 258] on link "🌍 UX/UI Designer to Shape the Future of a Community & Marketplace App (Figma MV…" at bounding box center [1102, 250] width 583 height 15
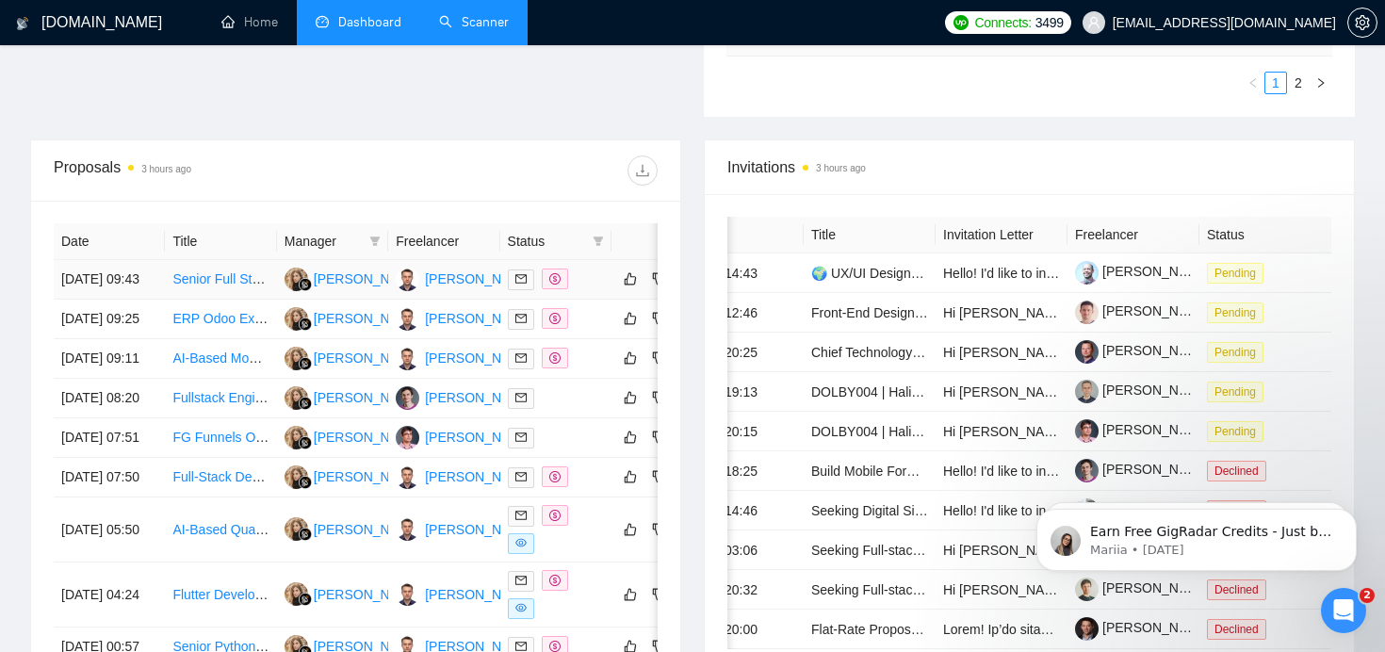
scroll to position [625, 0]
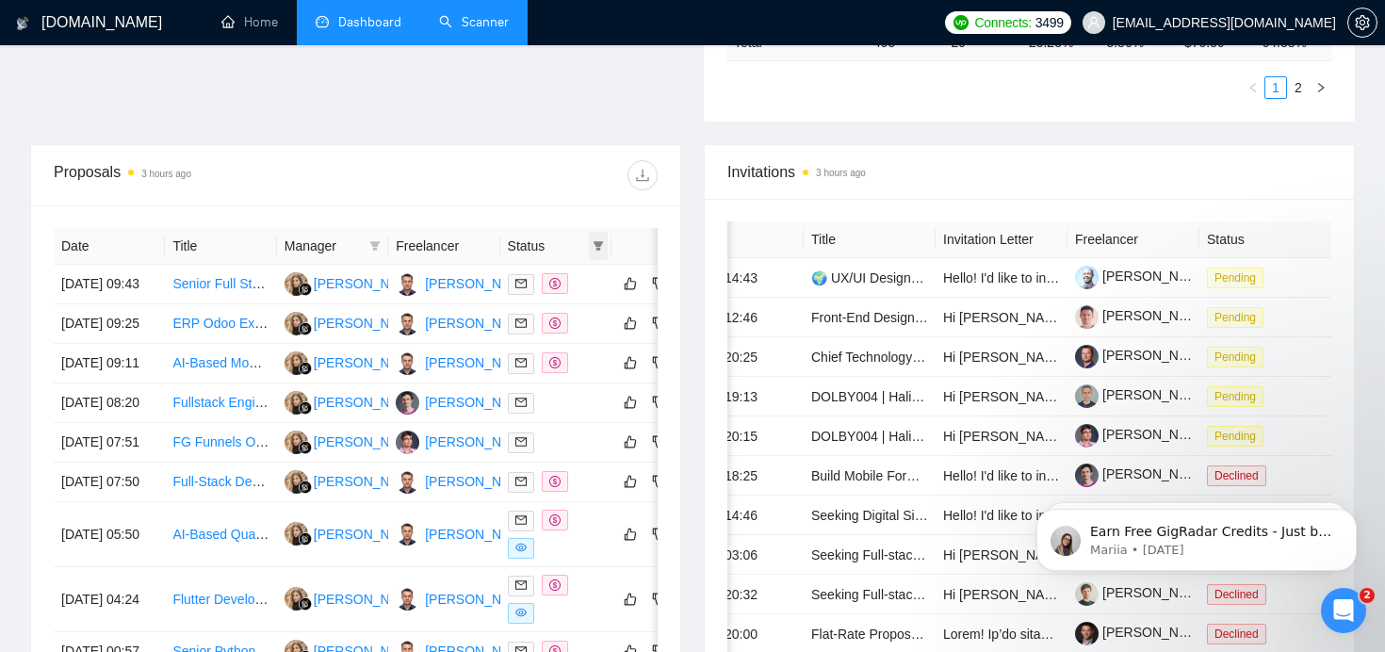
click at [606, 237] on span at bounding box center [598, 246] width 19 height 28
click at [552, 278] on span "Chat" at bounding box center [539, 281] width 36 height 15
checkbox input "true"
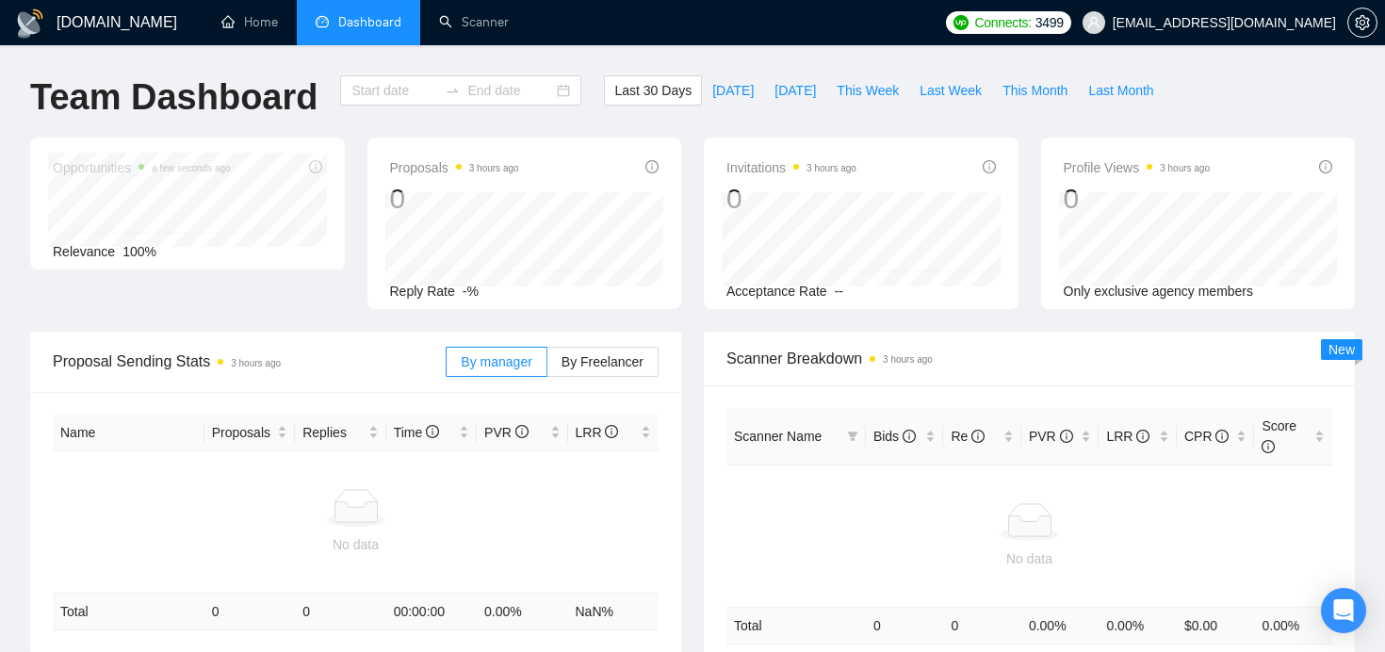
type input "[DATE]"
